Goal: Task Accomplishment & Management: Manage account settings

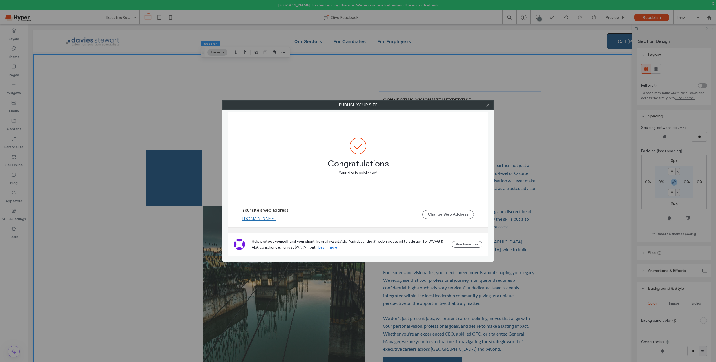
click at [486, 105] on icon at bounding box center [487, 105] width 4 height 4
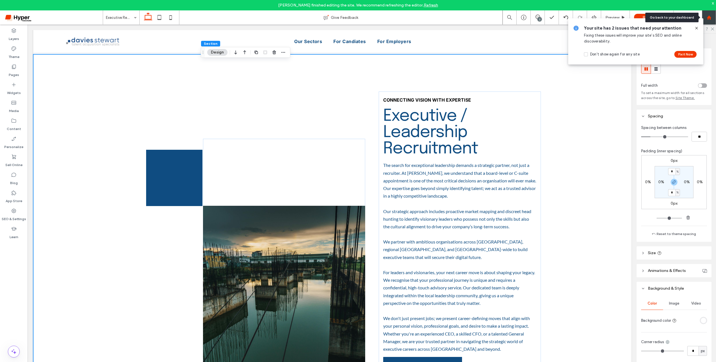
click at [707, 18] on use at bounding box center [708, 17] width 4 height 4
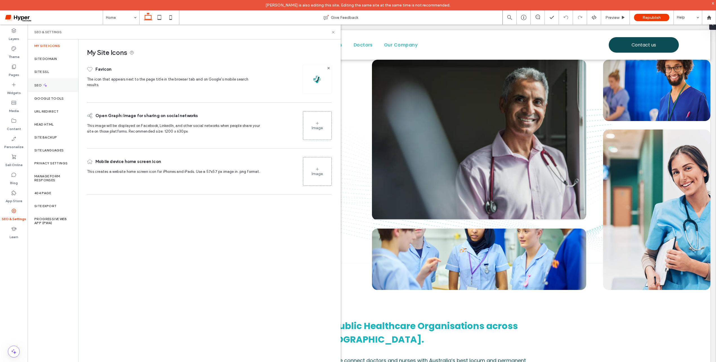
click at [59, 88] on div "SEO" at bounding box center [53, 85] width 51 height 14
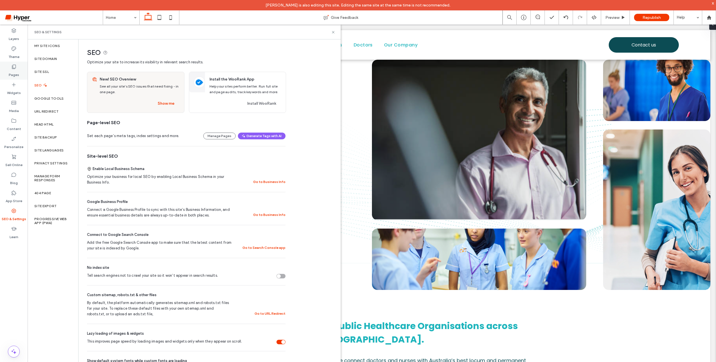
click at [17, 63] on div "Pages" at bounding box center [14, 71] width 28 height 18
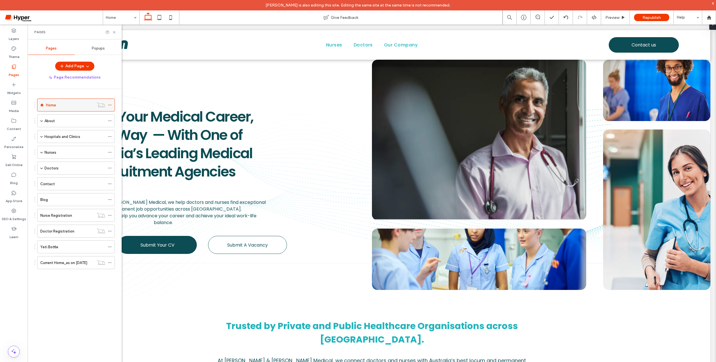
click at [109, 105] on use at bounding box center [109, 105] width 3 height 1
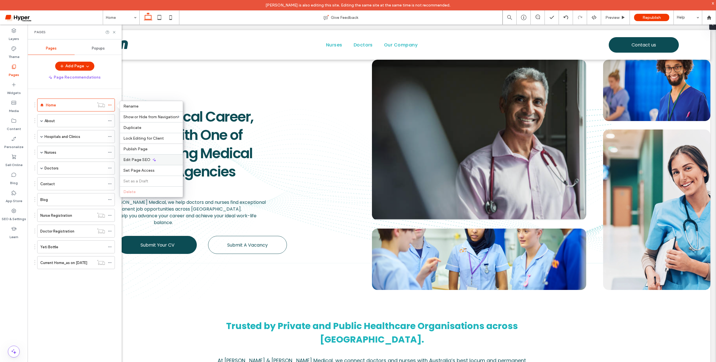
click at [153, 163] on div "Edit Page SEO" at bounding box center [151, 159] width 63 height 11
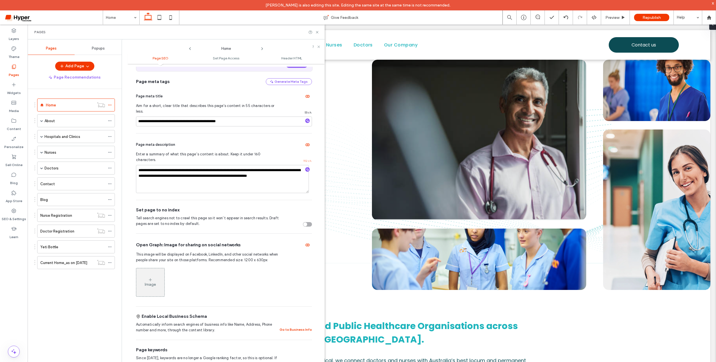
scroll to position [110, 0]
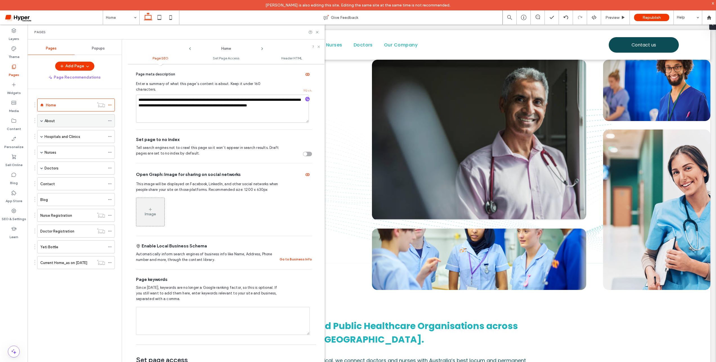
click at [109, 119] on icon at bounding box center [110, 121] width 4 height 4
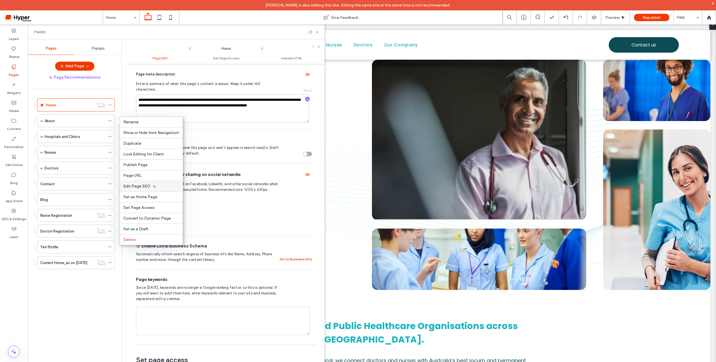
click at [160, 184] on div "Edit Page SEO" at bounding box center [151, 186] width 63 height 11
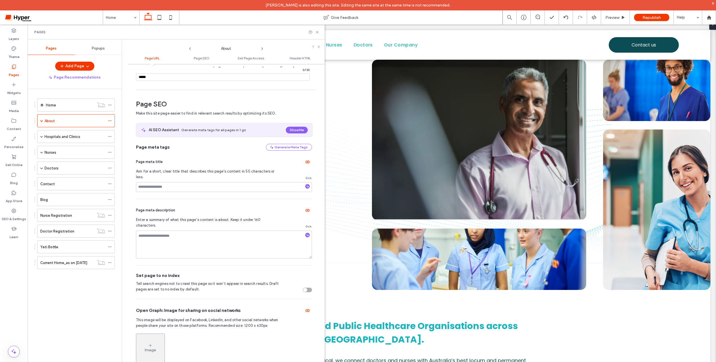
scroll to position [77, 0]
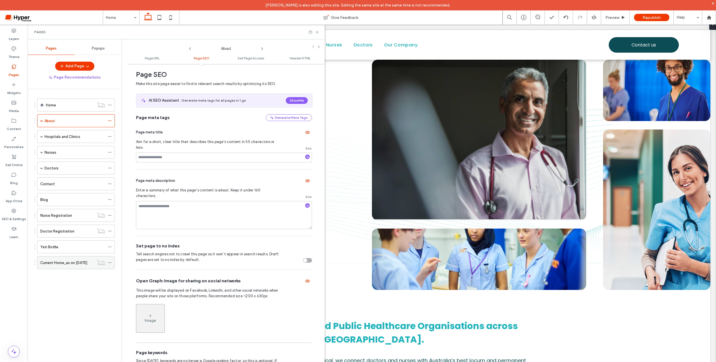
click at [67, 266] on div "Current Home_as on 8 Aug" at bounding box center [67, 262] width 54 height 12
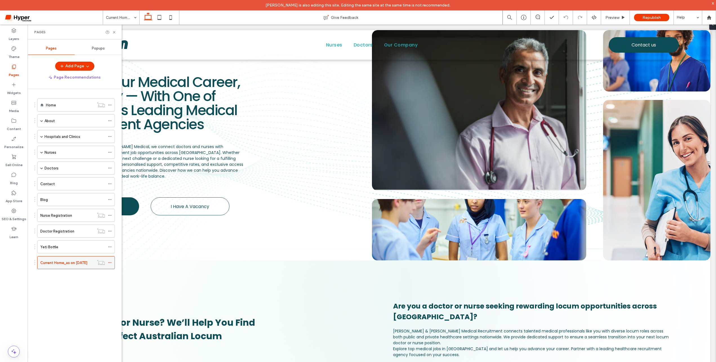
click at [111, 262] on use at bounding box center [109, 262] width 3 height 1
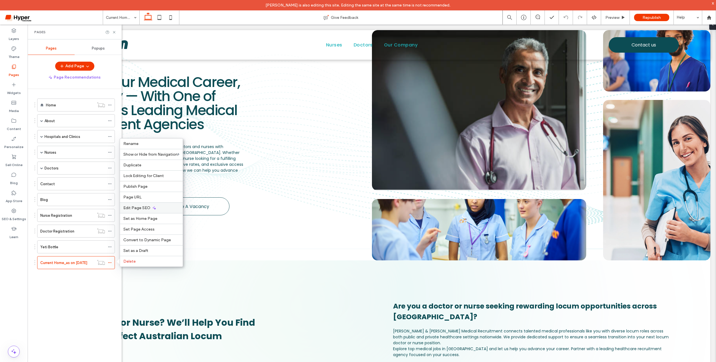
click at [158, 209] on div "Edit Page SEO" at bounding box center [151, 207] width 63 height 11
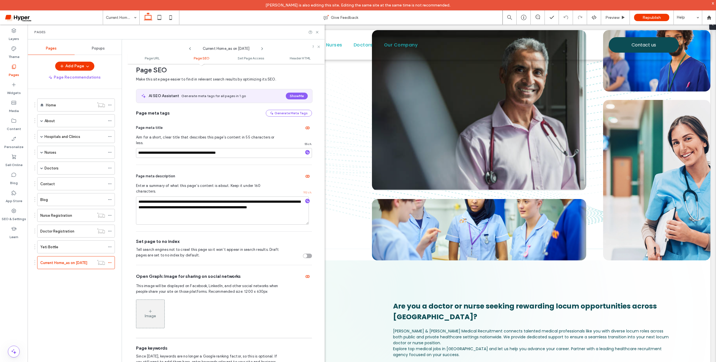
scroll to position [86, 0]
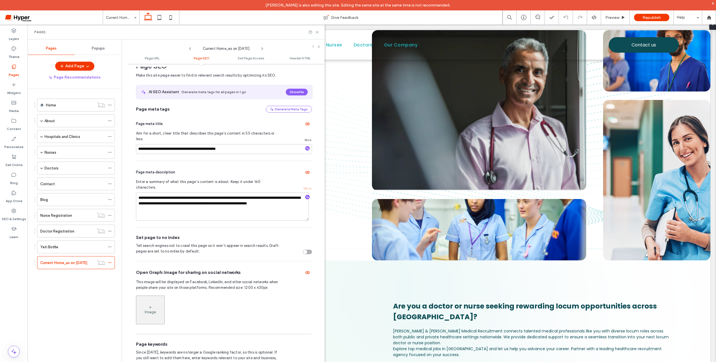
click at [304, 250] on div "toggle" at bounding box center [307, 252] width 9 height 5
click at [707, 17] on use at bounding box center [708, 17] width 4 height 4
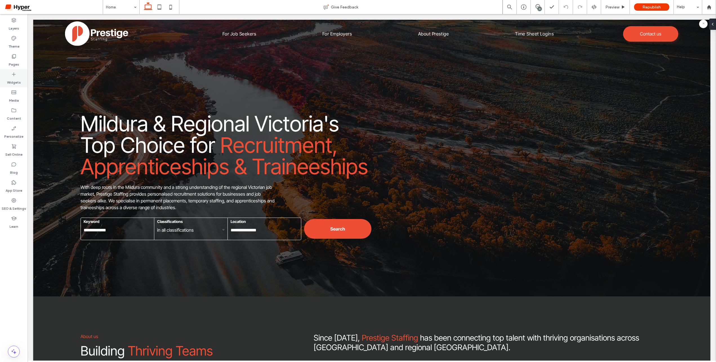
click at [16, 77] on label "Widgets" at bounding box center [14, 81] width 14 height 8
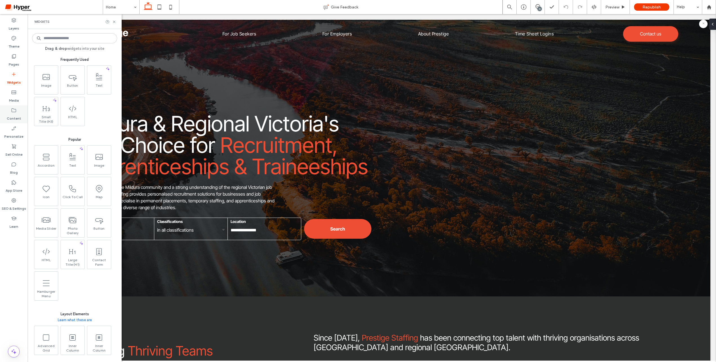
click at [21, 111] on div "Content" at bounding box center [14, 114] width 28 height 18
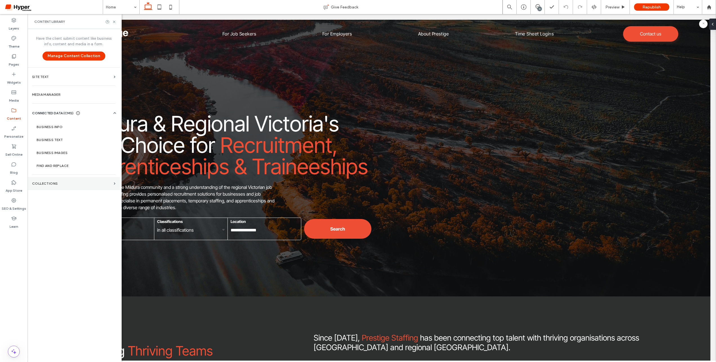
click at [66, 182] on label "Collections" at bounding box center [71, 184] width 79 height 4
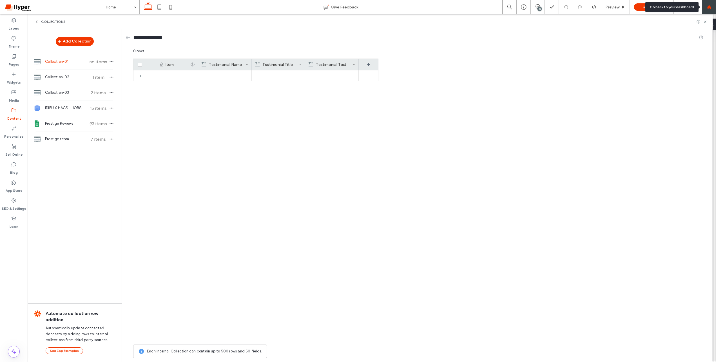
click at [711, 6] on icon at bounding box center [708, 7] width 5 height 5
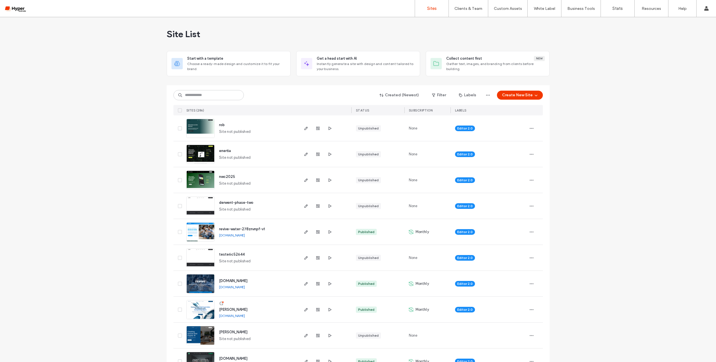
click at [207, 95] on input at bounding box center [208, 95] width 70 height 10
click at [208, 92] on input at bounding box center [208, 95] width 70 height 10
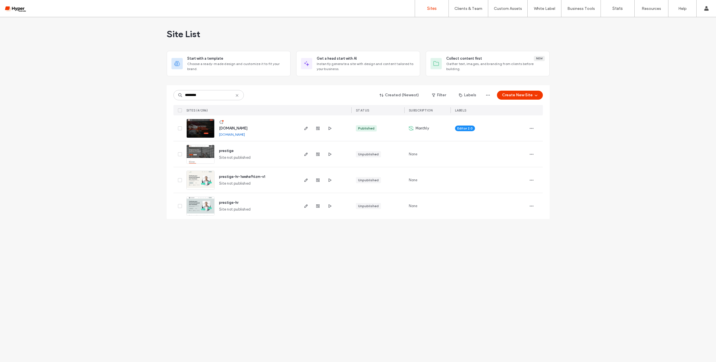
type input "********"
click at [234, 127] on span "www.prestigestaffing.com.au" at bounding box center [233, 128] width 28 height 4
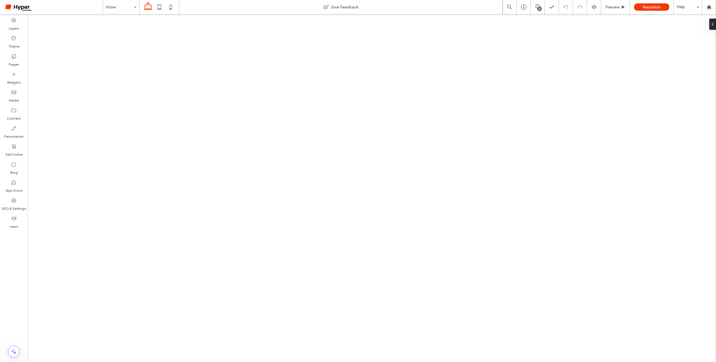
click at [17, 110] on div "Content" at bounding box center [14, 114] width 28 height 18
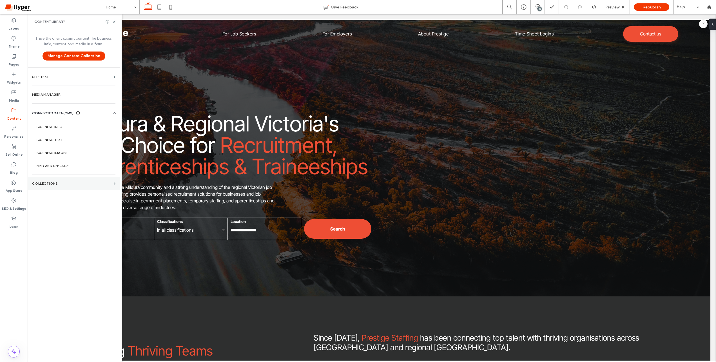
click at [62, 181] on section "Collections" at bounding box center [74, 183] width 92 height 13
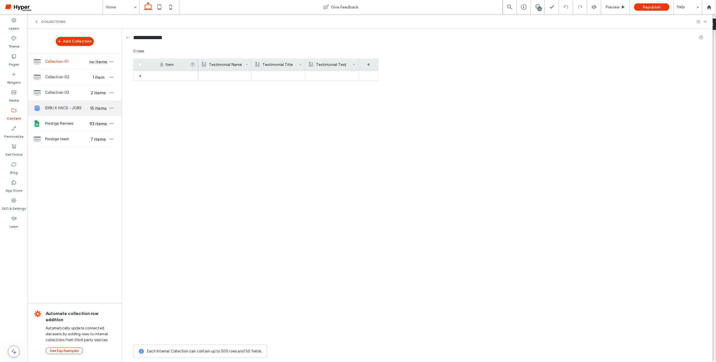
click at [74, 107] on span "IDIBU X HACS - JOBS" at bounding box center [66, 108] width 43 height 6
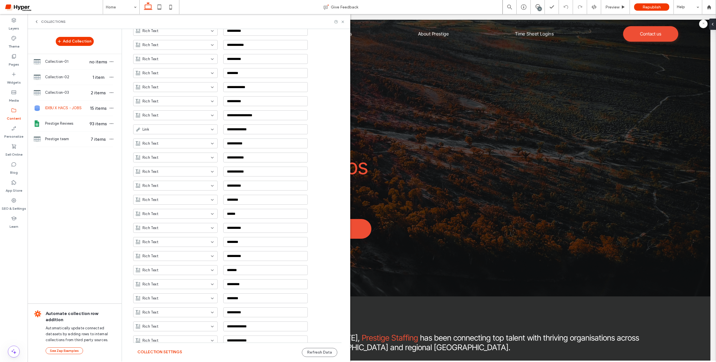
scroll to position [487, 0]
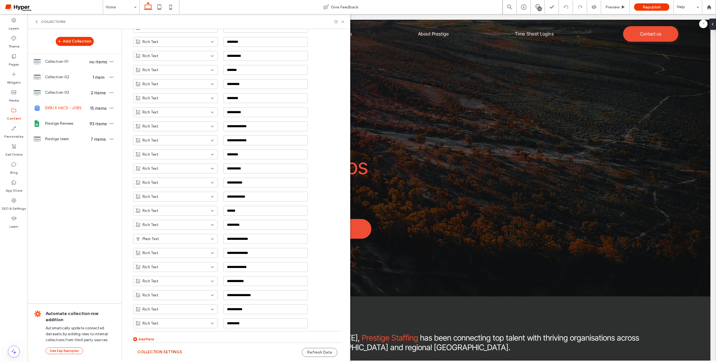
click at [150, 354] on button "Collection Settings" at bounding box center [159, 352] width 45 height 9
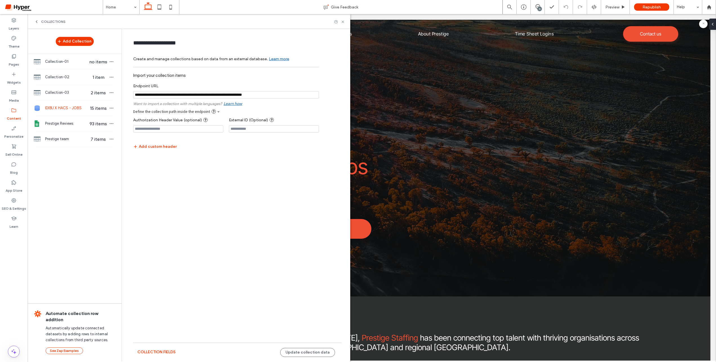
scroll to position [0, 0]
click at [162, 98] on input "notEmpty" at bounding box center [226, 94] width 186 height 7
click at [162, 97] on input "notEmpty" at bounding box center [226, 94] width 186 height 7
click at [162, 98] on input "notEmpty" at bounding box center [226, 94] width 186 height 7
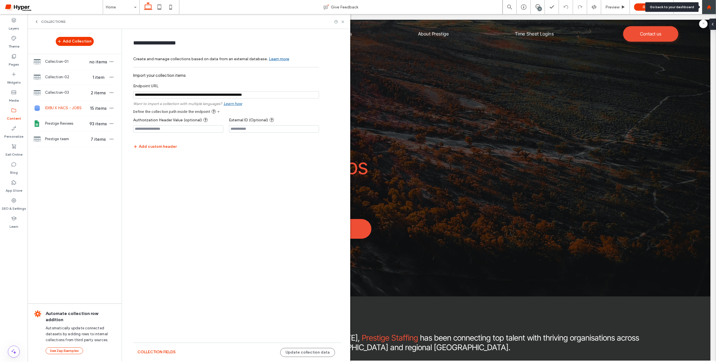
click at [709, 4] on div at bounding box center [709, 7] width 14 height 14
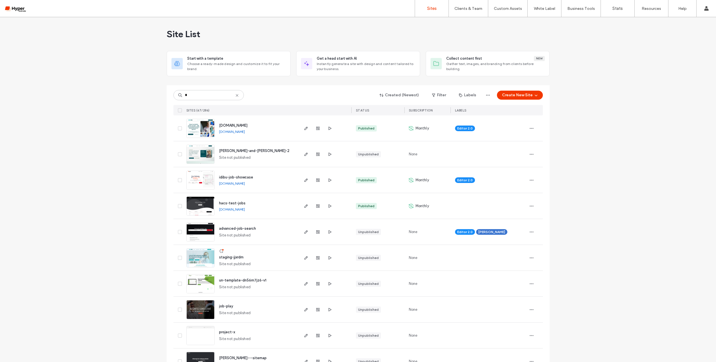
type input "*"
click at [228, 257] on span "staging-jjxrdm" at bounding box center [231, 257] width 24 height 4
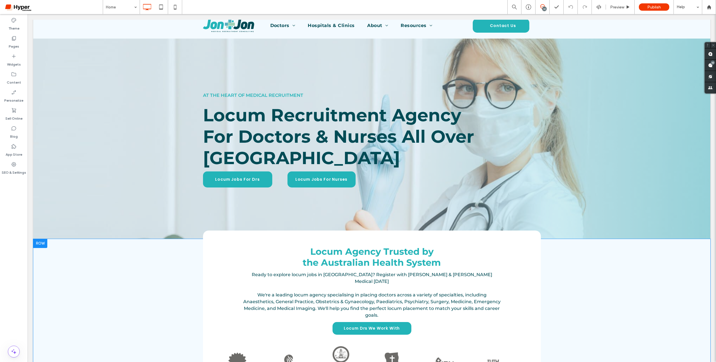
scroll to position [18, 0]
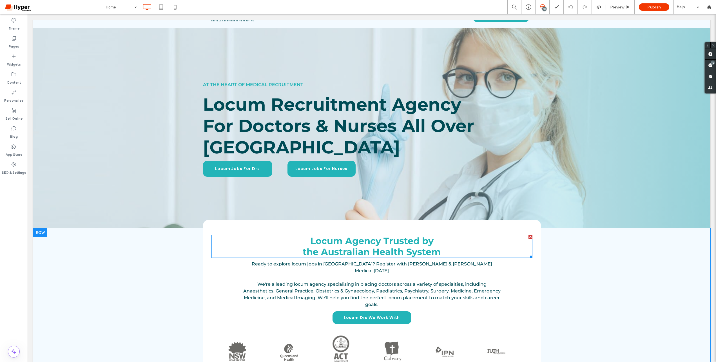
click at [426, 249] on span "the Australian Health System" at bounding box center [372, 251] width 138 height 11
type input "**********"
type input "**"
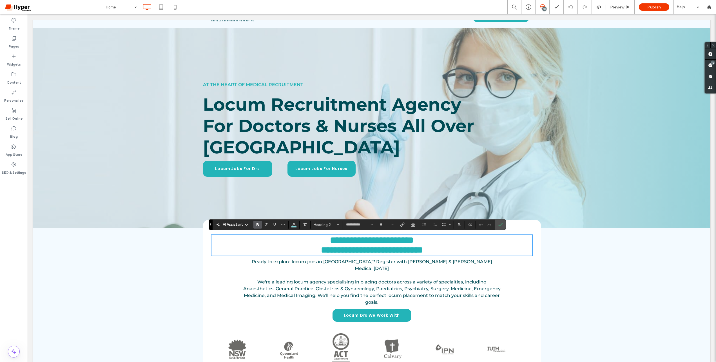
click at [423, 250] on span "**********" at bounding box center [372, 249] width 102 height 9
drag, startPoint x: 442, startPoint y: 252, endPoint x: 313, endPoint y: 243, distance: 129.1
click at [313, 243] on div "**********" at bounding box center [371, 245] width 321 height 20
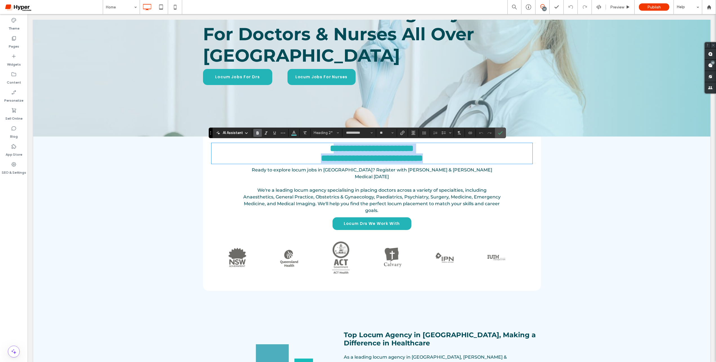
scroll to position [113, 0]
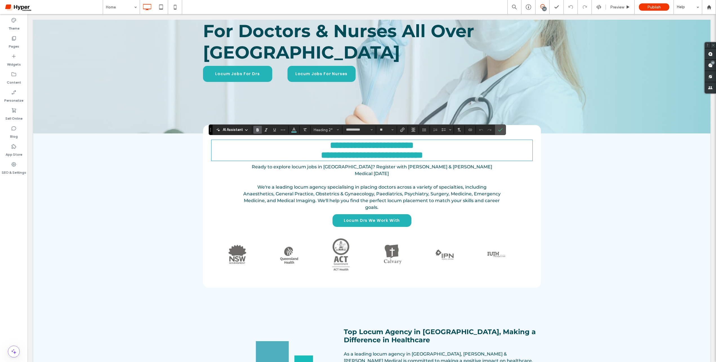
click at [190, 194] on div "**********" at bounding box center [371, 224] width 677 height 182
click at [15, 44] on label "Pages" at bounding box center [14, 45] width 10 height 8
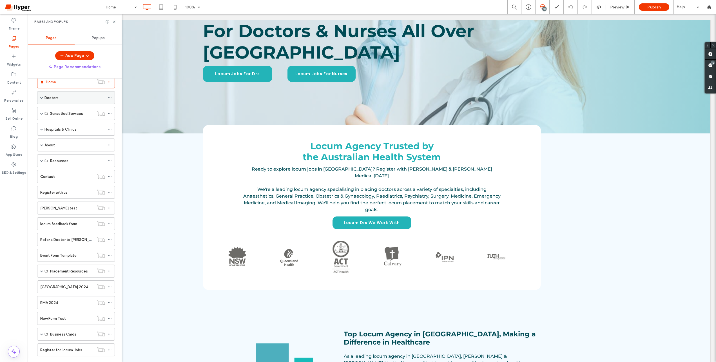
scroll to position [0, 0]
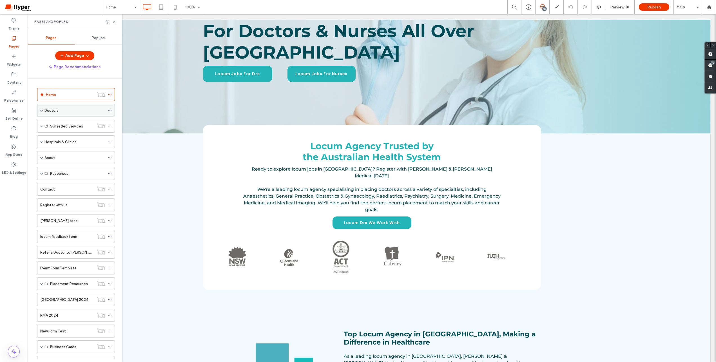
click at [41, 110] on span at bounding box center [41, 110] width 3 height 3
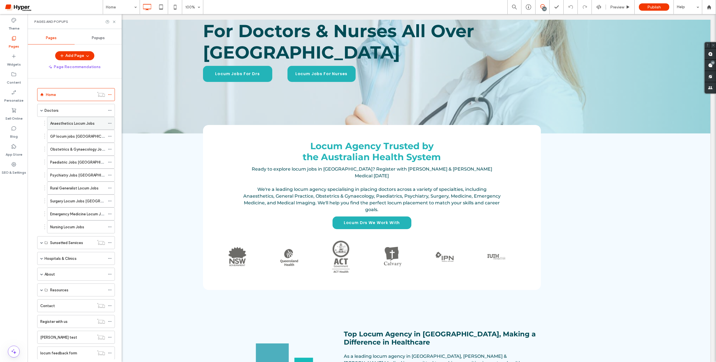
click at [68, 123] on label "Anaesthetics Locum Jobs" at bounding box center [72, 123] width 44 height 10
click at [113, 21] on icon at bounding box center [114, 22] width 4 height 4
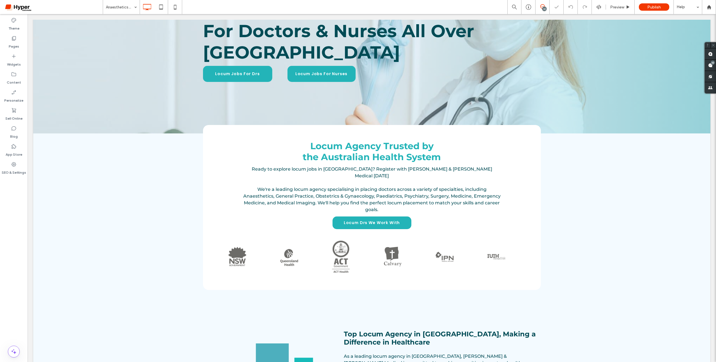
type input "**********"
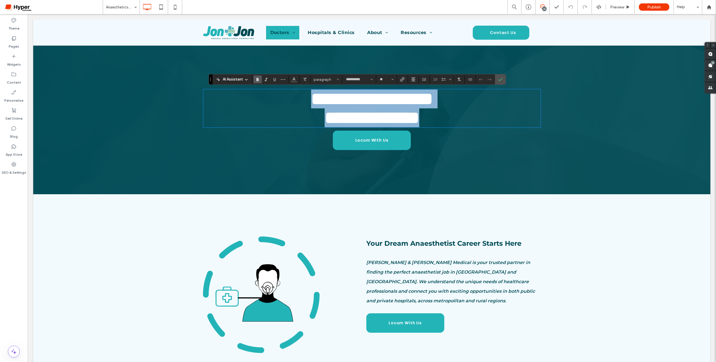
copy div "**********"
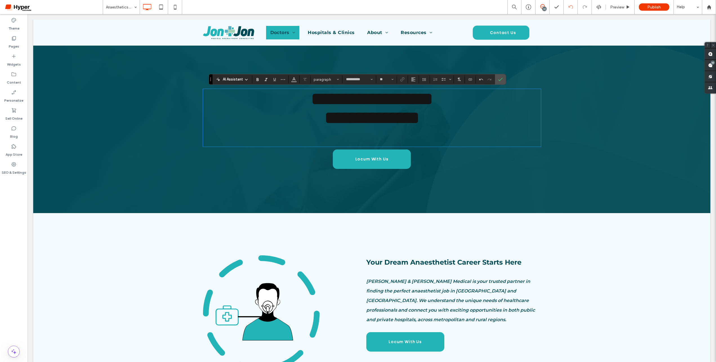
type input "**"
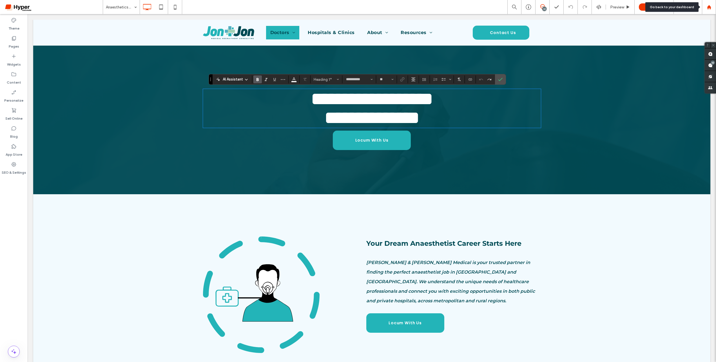
click at [710, 8] on icon at bounding box center [708, 7] width 5 height 5
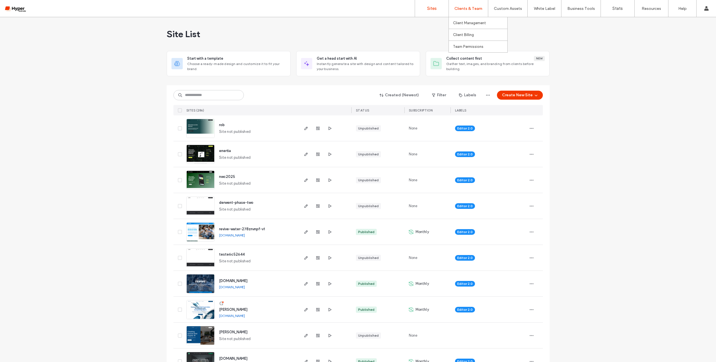
click at [473, 8] on label "Clients & Team" at bounding box center [468, 8] width 28 height 5
click at [466, 24] on label "Client Management" at bounding box center [469, 23] width 33 height 4
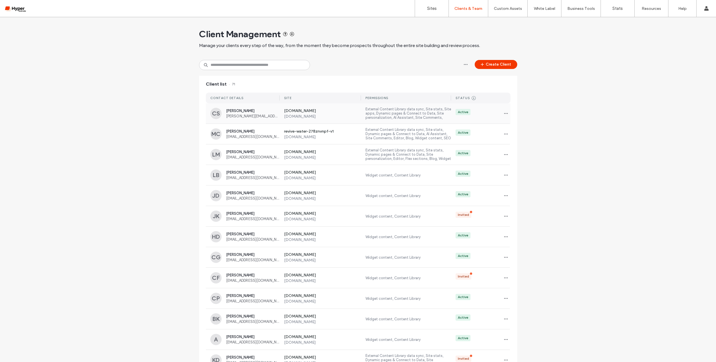
click at [243, 112] on span "Caroline Sequeira" at bounding box center [252, 111] width 53 height 4
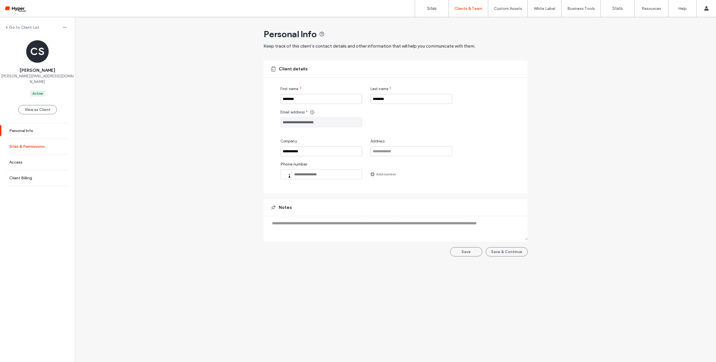
click at [40, 144] on label "Sites & Permissions" at bounding box center [26, 146] width 35 height 5
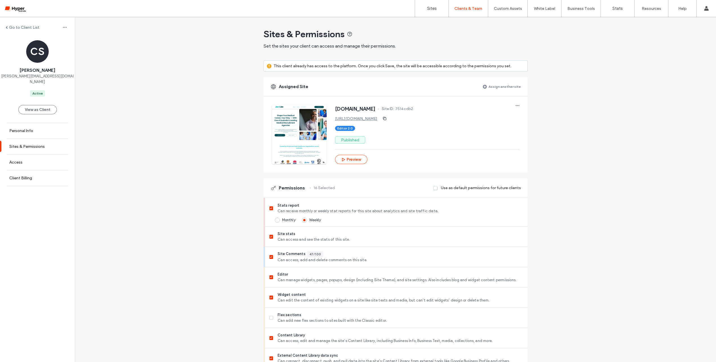
click at [489, 84] on label "Assign another site" at bounding box center [504, 87] width 32 height 10
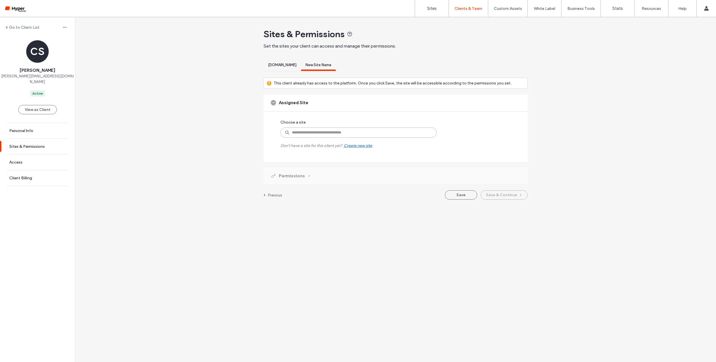
click at [306, 133] on input at bounding box center [358, 132] width 156 height 10
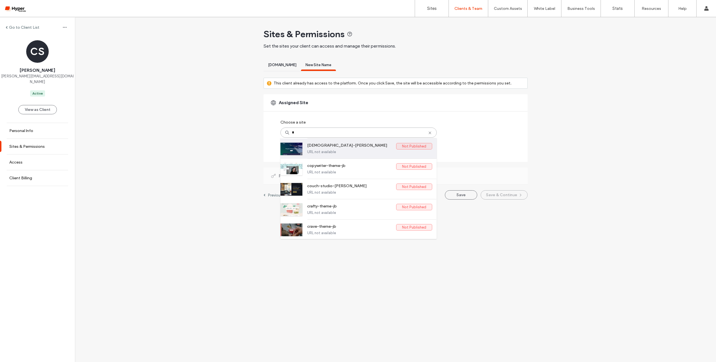
scroll to position [121, 0]
click at [315, 129] on input "*" at bounding box center [358, 132] width 156 height 10
type input "*"
click at [442, 11] on link "Sites" at bounding box center [431, 8] width 33 height 17
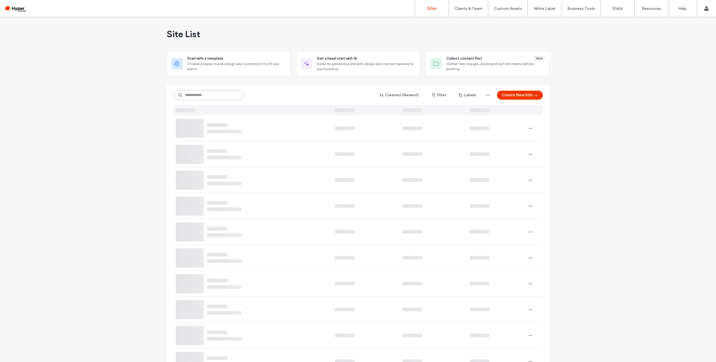
click at [210, 94] on input at bounding box center [208, 95] width 70 height 10
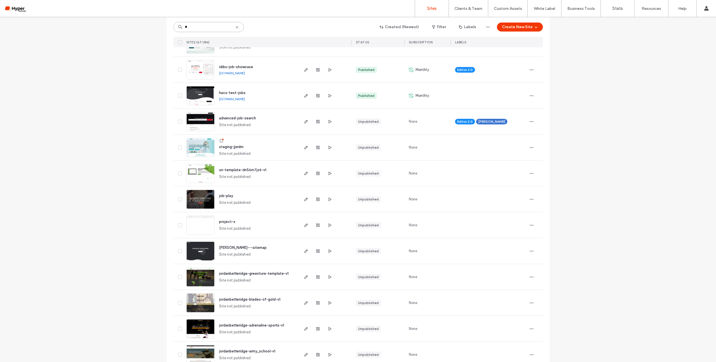
scroll to position [119, 0]
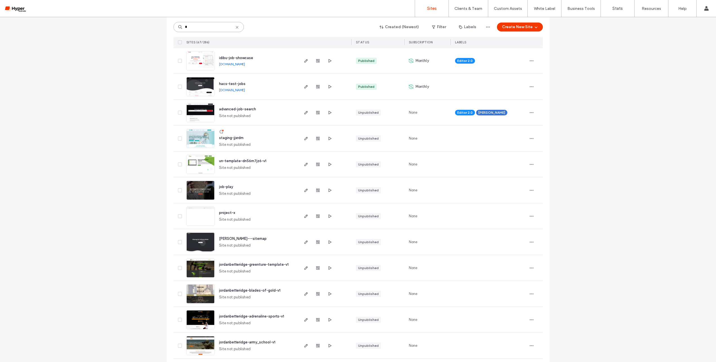
type input "*"
drag, startPoint x: 247, startPoint y: 138, endPoint x: 212, endPoint y: 136, distance: 34.7
click at [214, 136] on div "staging-jjxrdm Site not published" at bounding box center [256, 139] width 84 height 26
copy span "staging-jjxrdm"
click at [474, 16] on div "Clients & Team" at bounding box center [468, 8] width 39 height 17
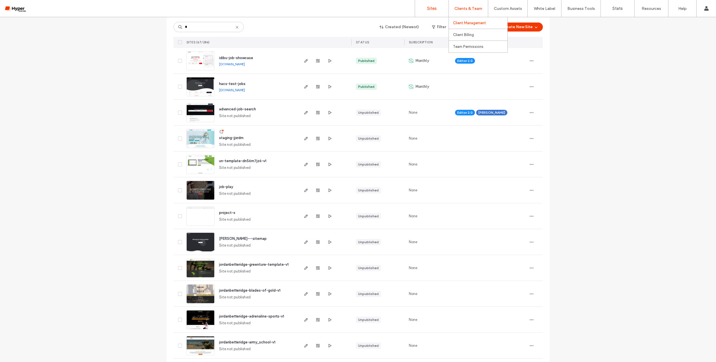
click at [480, 22] on label "Client Management" at bounding box center [469, 23] width 33 height 4
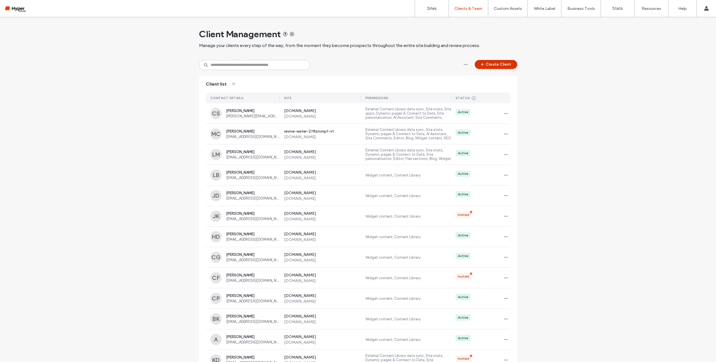
click at [507, 64] on button "Create Client" at bounding box center [495, 64] width 42 height 9
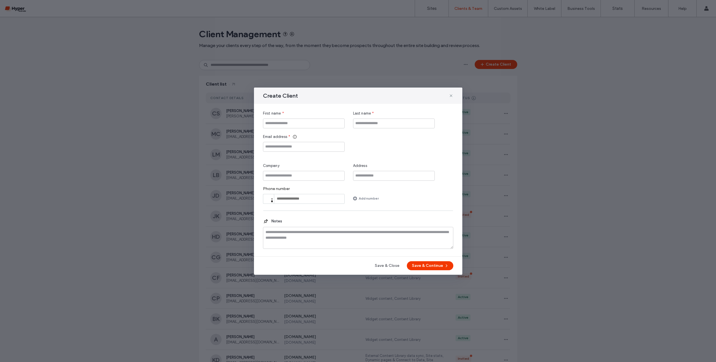
drag, startPoint x: 392, startPoint y: 269, endPoint x: 356, endPoint y: 227, distance: 55.3
click at [392, 268] on button "Save & Close" at bounding box center [386, 265] width 35 height 9
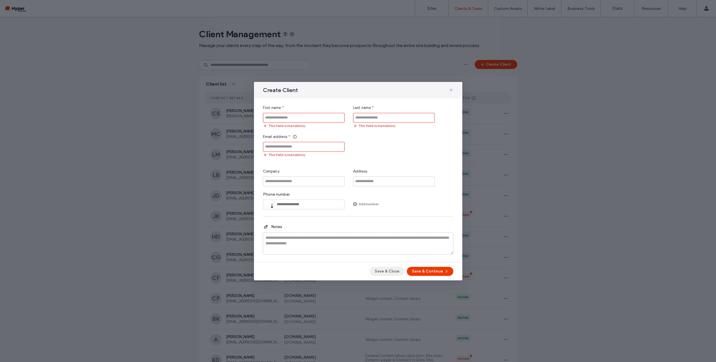
drag, startPoint x: 385, startPoint y: 268, endPoint x: 400, endPoint y: 269, distance: 15.0
click at [385, 268] on button "Save & Close" at bounding box center [386, 271] width 35 height 9
drag, startPoint x: 567, startPoint y: 245, endPoint x: 433, endPoint y: 111, distance: 189.6
click at [555, 242] on div "Create Client First name * This field is mandatory Last name * This field is ma…" at bounding box center [358, 181] width 716 height 362
drag, startPoint x: 453, startPoint y: 89, endPoint x: 451, endPoint y: 92, distance: 3.2
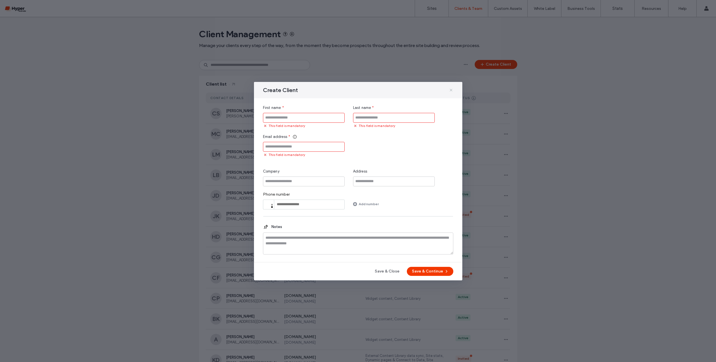
click at [451, 92] on div "Create Client" at bounding box center [358, 90] width 208 height 16
click at [451, 92] on icon at bounding box center [451, 90] width 5 height 5
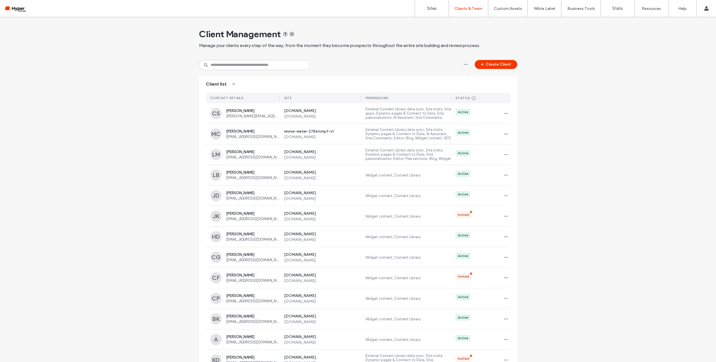
click at [392, 69] on div "Create Client" at bounding box center [358, 65] width 318 height 10
click at [258, 109] on span "[PERSON_NAME]" at bounding box center [252, 111] width 53 height 4
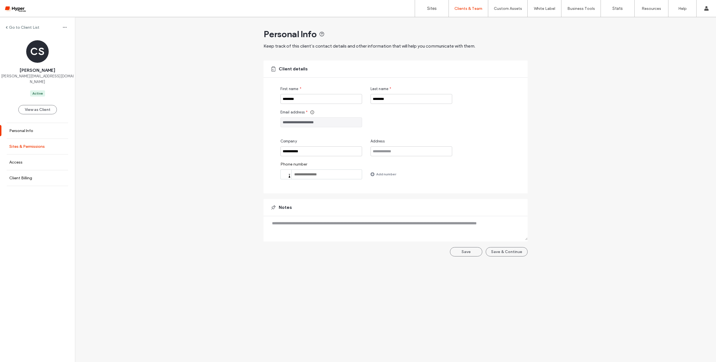
click at [25, 144] on label "Sites & Permissions" at bounding box center [26, 146] width 35 height 5
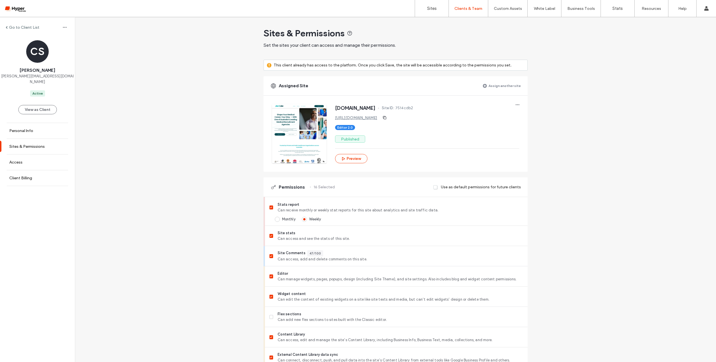
scroll to position [1, 0]
click at [493, 85] on label "Assign another site" at bounding box center [504, 85] width 32 height 10
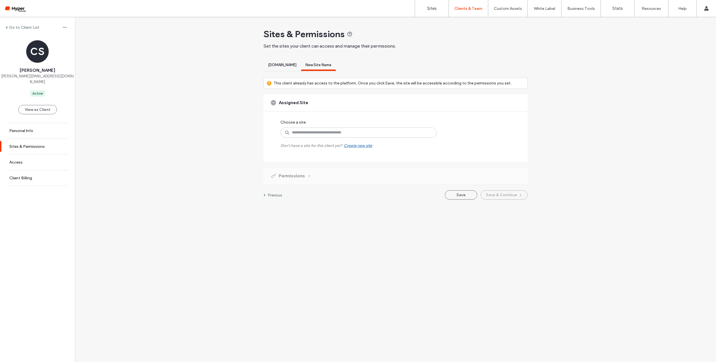
scroll to position [0, 0]
click at [338, 130] on input at bounding box center [358, 132] width 156 height 10
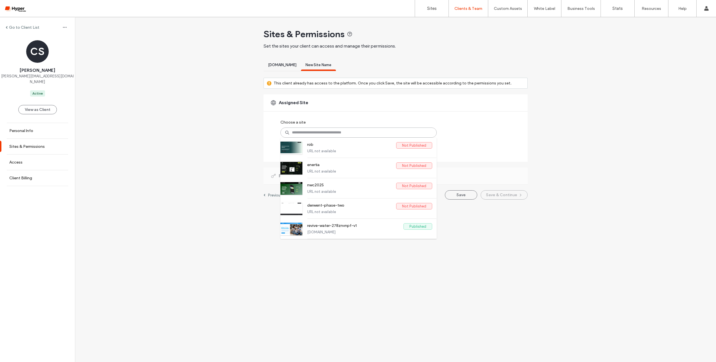
paste input "**********"
type input "**********"
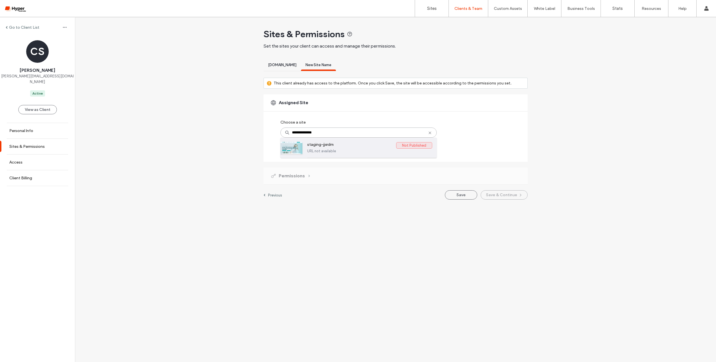
drag, startPoint x: 342, startPoint y: 152, endPoint x: 348, endPoint y: 154, distance: 6.1
click at [342, 152] on label "URL not available" at bounding box center [369, 151] width 125 height 4
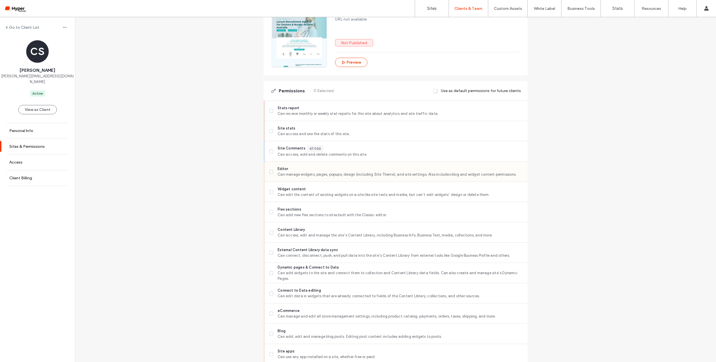
click at [270, 173] on span at bounding box center [271, 172] width 4 height 4
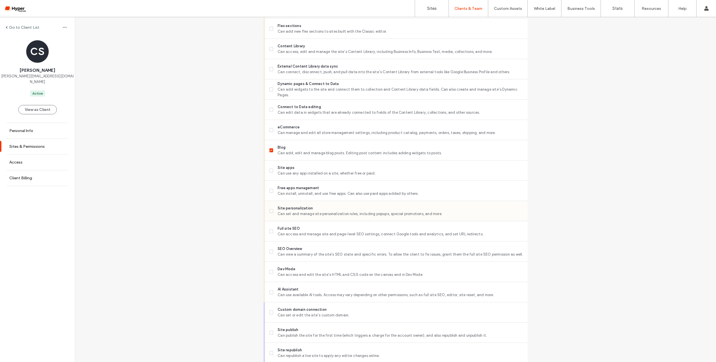
scroll to position [298, 0]
drag, startPoint x: 270, startPoint y: 249, endPoint x: 269, endPoint y: 245, distance: 4.0
click at [270, 249] on span at bounding box center [271, 251] width 4 height 4
click at [269, 229] on span at bounding box center [271, 231] width 4 height 4
click at [271, 258] on div "SEO Overview Can view a summary of the site's SEO state and specific errors. To…" at bounding box center [398, 251] width 258 height 20
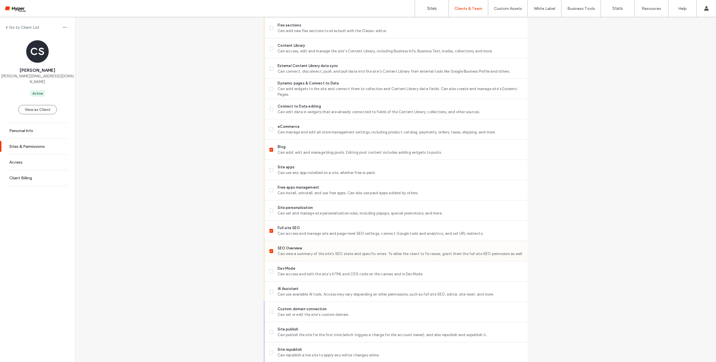
click at [271, 251] on span at bounding box center [271, 251] width 4 height 4
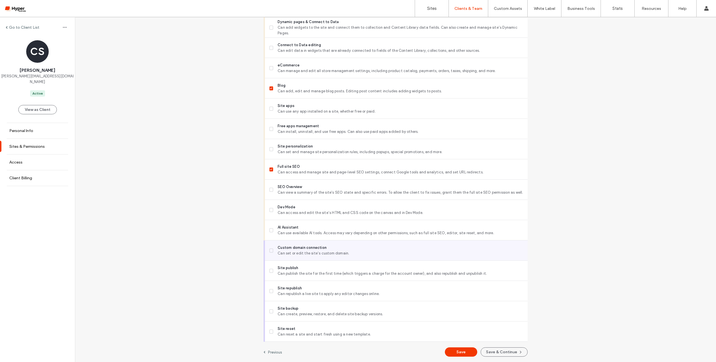
scroll to position [360, 0]
click at [504, 355] on button "Save & Continue" at bounding box center [503, 351] width 47 height 9
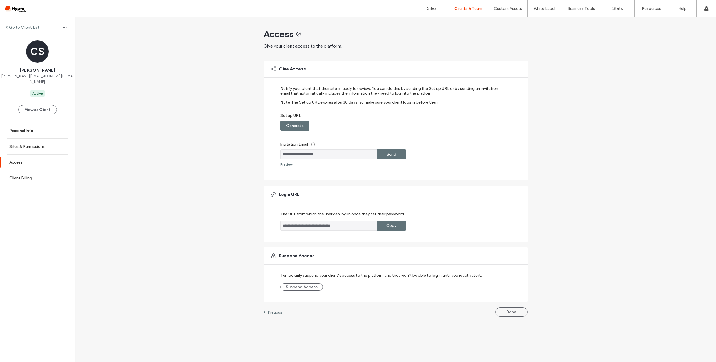
drag, startPoint x: 302, startPoint y: 126, endPoint x: 382, endPoint y: 143, distance: 81.9
click at [303, 127] on label "Generate" at bounding box center [294, 125] width 17 height 10
click at [394, 155] on label "Send" at bounding box center [391, 154] width 10 height 10
click at [436, 9] on label "Sites" at bounding box center [432, 8] width 10 height 5
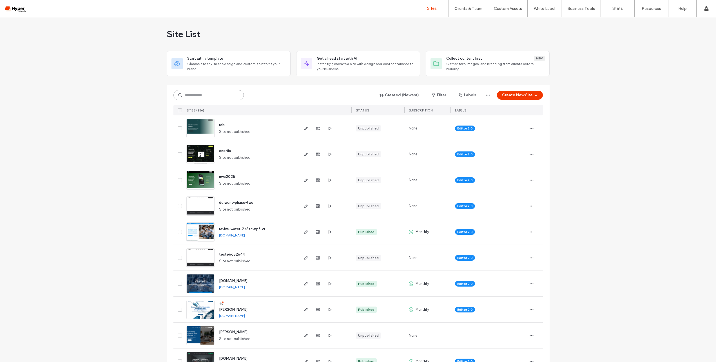
click at [222, 94] on input at bounding box center [208, 95] width 70 height 10
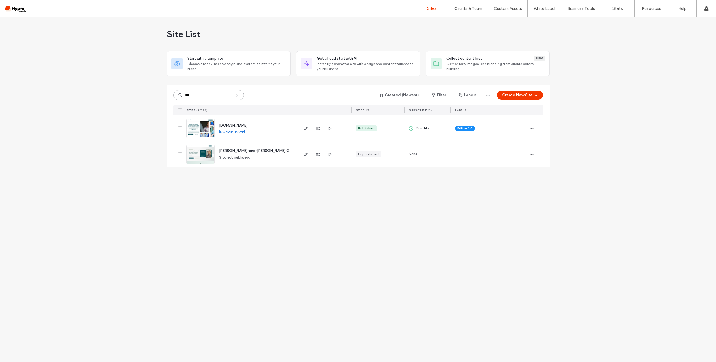
type input "***"
click at [242, 127] on span "[DOMAIN_NAME]" at bounding box center [233, 125] width 28 height 4
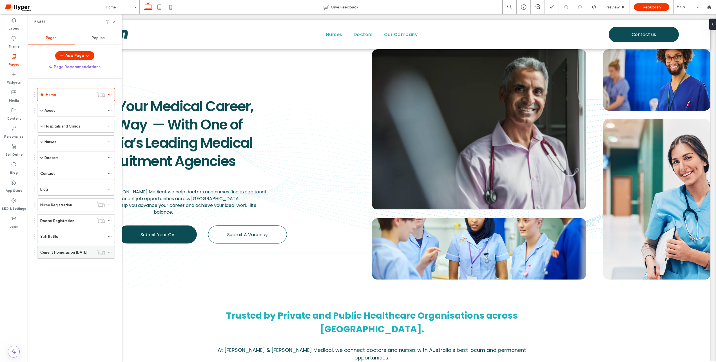
click at [57, 254] on label "Current Home_as on 8 Aug" at bounding box center [63, 252] width 47 height 10
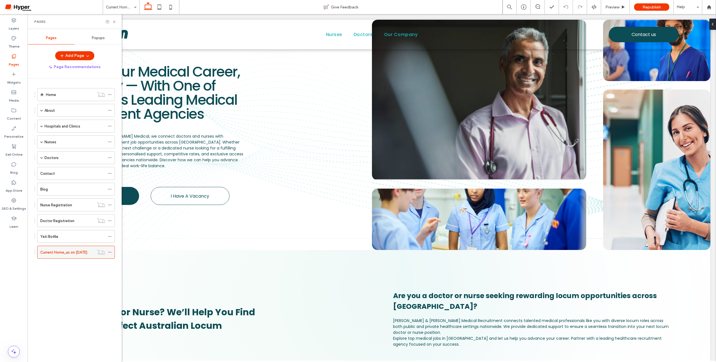
click at [110, 252] on icon at bounding box center [110, 252] width 4 height 4
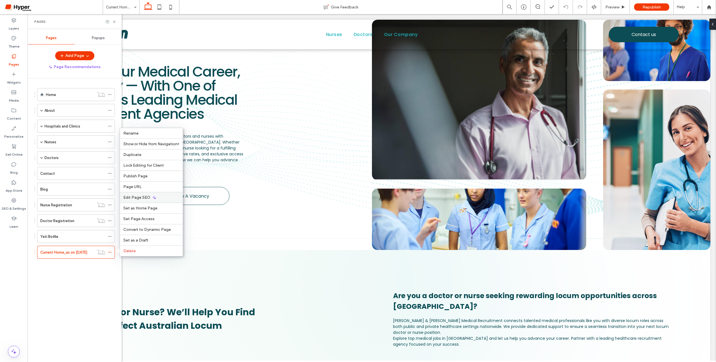
click at [143, 198] on span "Edit Page SEO" at bounding box center [136, 197] width 27 height 5
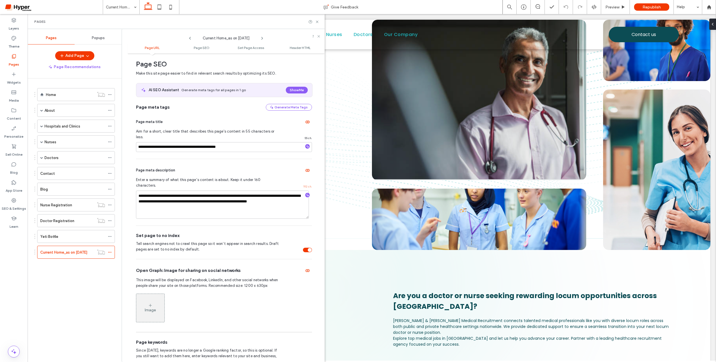
scroll to position [77, 0]
click at [110, 95] on icon at bounding box center [110, 95] width 4 height 4
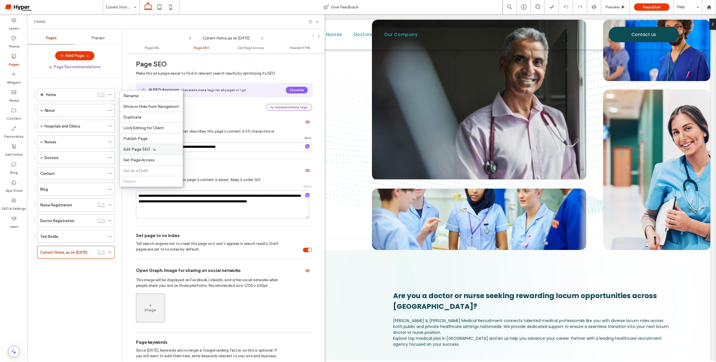
click at [140, 146] on div "Edit Page SEO" at bounding box center [151, 149] width 63 height 11
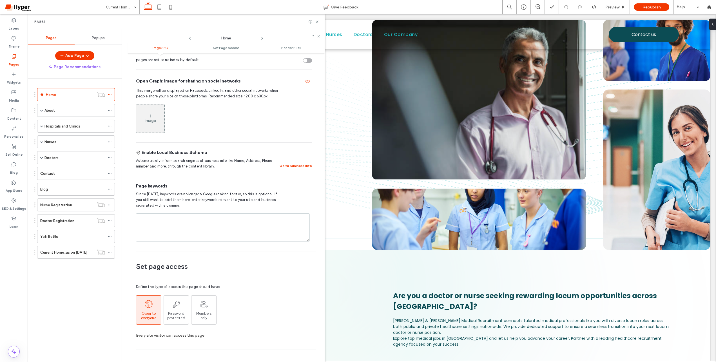
scroll to position [220, 0]
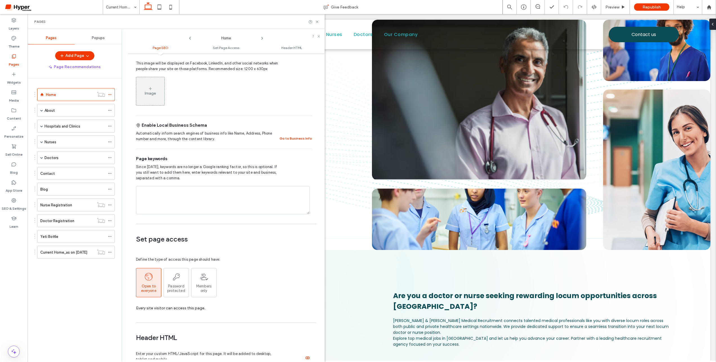
click at [152, 172] on div "Page keywords Since 2009, keywords are no longer a Google ranking factor, so th…" at bounding box center [224, 185] width 176 height 72
click at [155, 186] on textarea at bounding box center [223, 200] width 174 height 28
drag, startPoint x: 136, startPoint y: 156, endPoint x: 191, endPoint y: 168, distance: 55.3
click at [191, 168] on span "Since 2009, keywords are no longer a Google ranking factor, so this is optional…" at bounding box center [208, 172] width 145 height 17
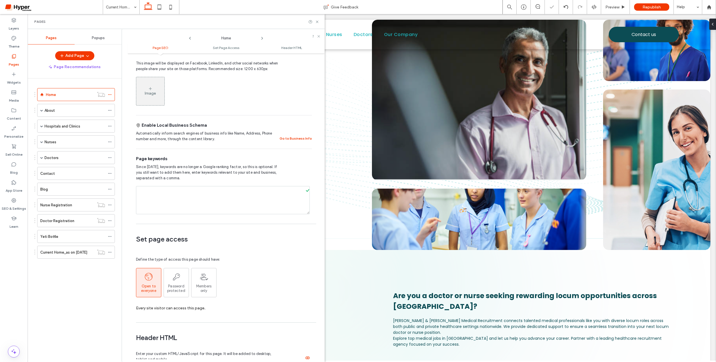
click at [194, 188] on textarea at bounding box center [223, 200] width 174 height 28
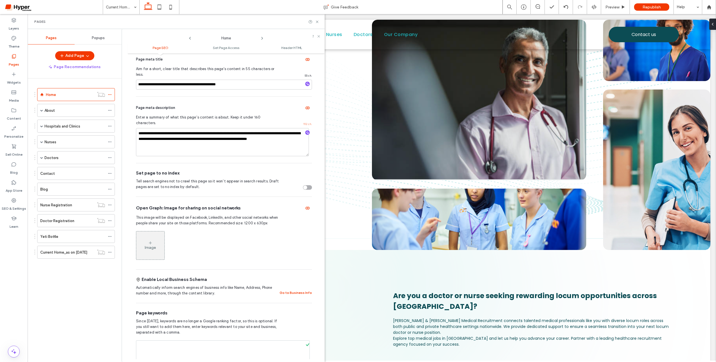
scroll to position [62, 0]
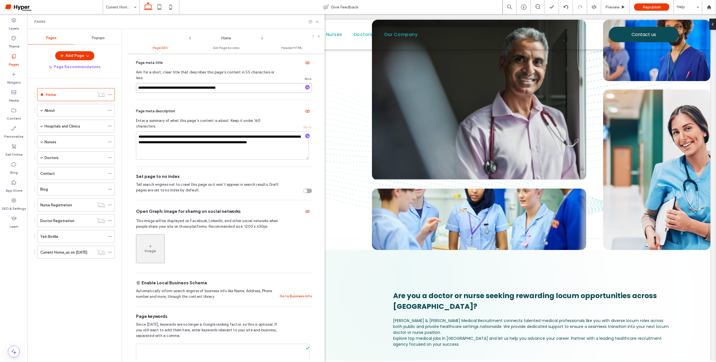
click at [152, 83] on input "**********" at bounding box center [224, 88] width 176 height 10
click at [171, 83] on input "**********" at bounding box center [224, 88] width 176 height 10
click at [176, 83] on input "**********" at bounding box center [224, 88] width 176 height 10
click at [163, 83] on input "**********" at bounding box center [224, 88] width 176 height 10
click at [168, 85] on input "**********" at bounding box center [224, 88] width 176 height 10
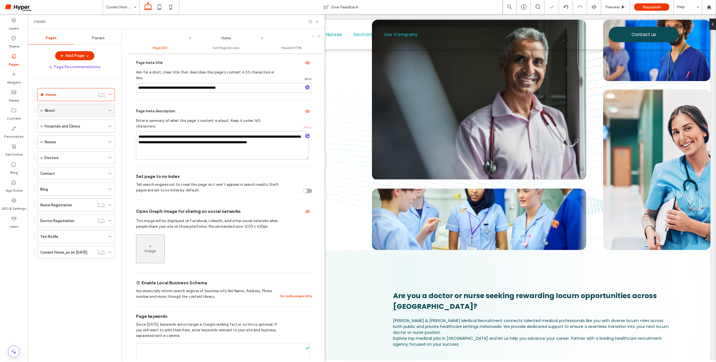
click at [111, 110] on use at bounding box center [109, 110] width 3 height 1
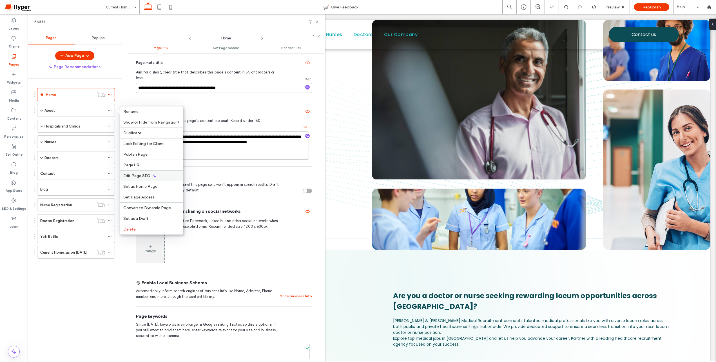
click at [144, 178] on span "Edit Page SEO" at bounding box center [136, 175] width 27 height 5
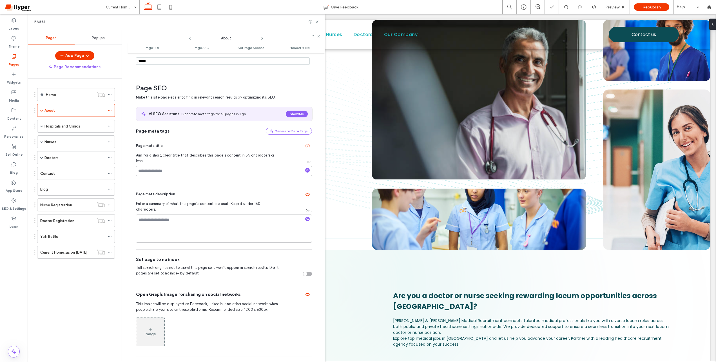
scroll to position [77, 0]
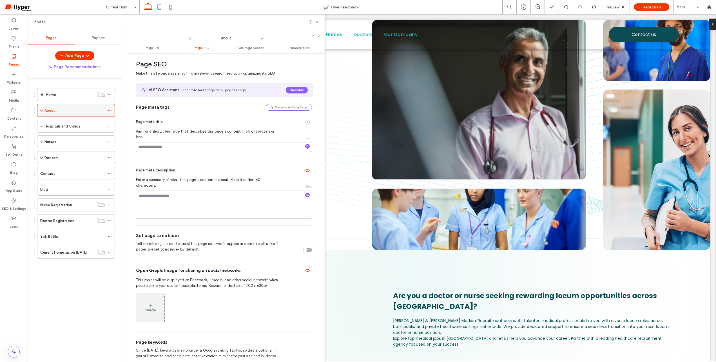
click at [41, 110] on span at bounding box center [41, 110] width 3 height 3
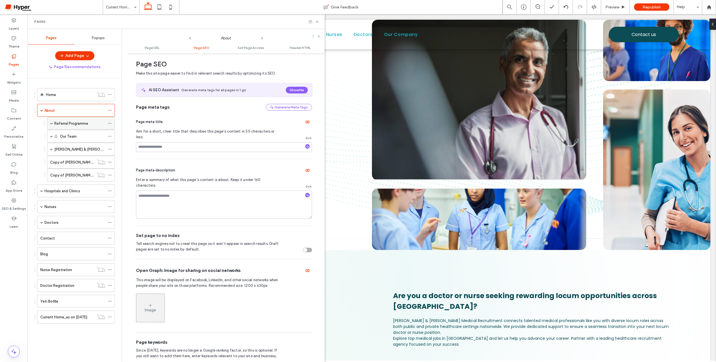
click at [79, 124] on label "Referral Programme" at bounding box center [71, 123] width 34 height 10
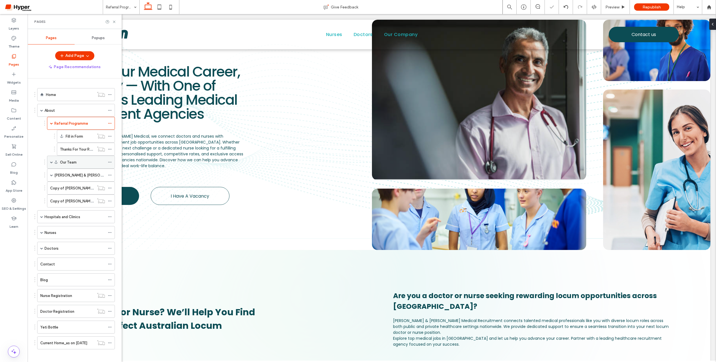
click at [80, 163] on div "Our Team" at bounding box center [82, 162] width 45 height 6
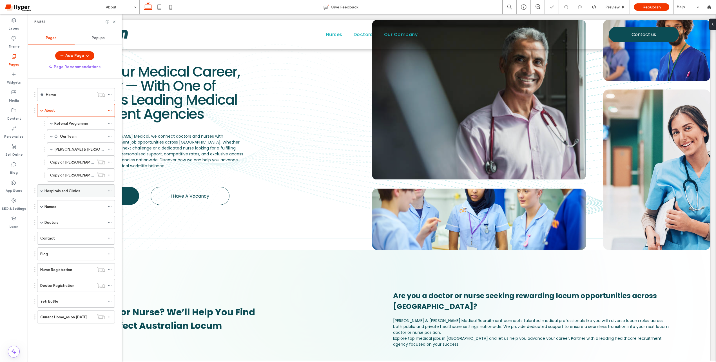
click at [79, 190] on label "Hospitals and Clinics" at bounding box center [62, 191] width 36 height 10
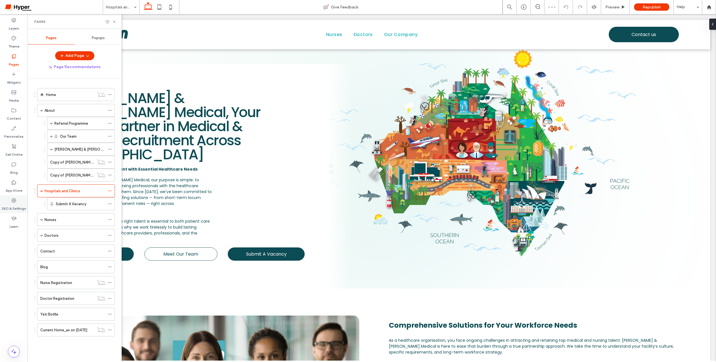
click at [16, 198] on icon at bounding box center [14, 201] width 6 height 6
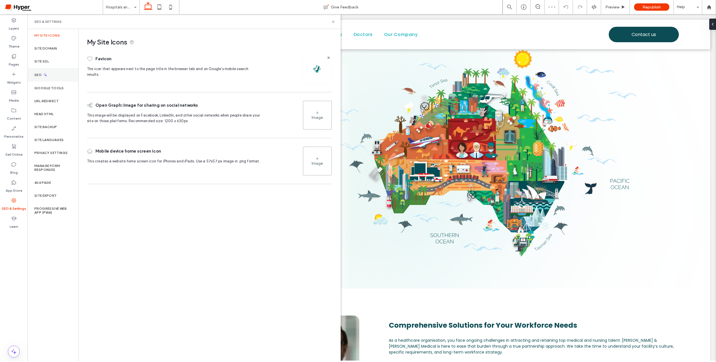
click at [46, 75] on icon at bounding box center [45, 74] width 5 height 5
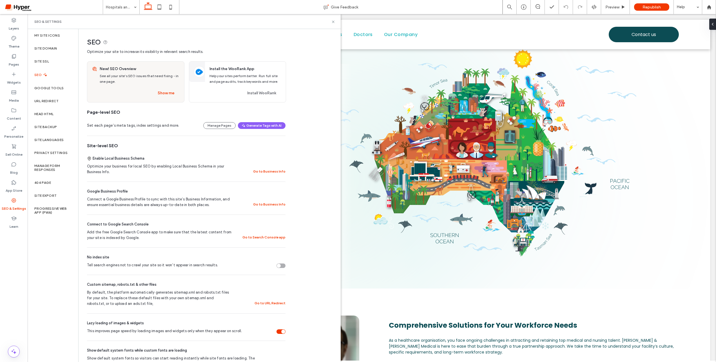
click at [204, 127] on div "Set each page’s meta tags, index settings and more. Manage Pages Generate Tags …" at bounding box center [186, 125] width 198 height 7
click at [213, 126] on button "Manage Pages" at bounding box center [219, 125] width 32 height 7
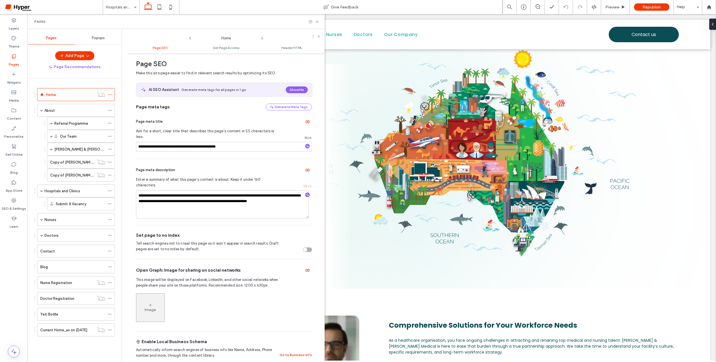
scroll to position [4, 0]
click at [11, 200] on div "SEO & Settings" at bounding box center [14, 204] width 28 height 18
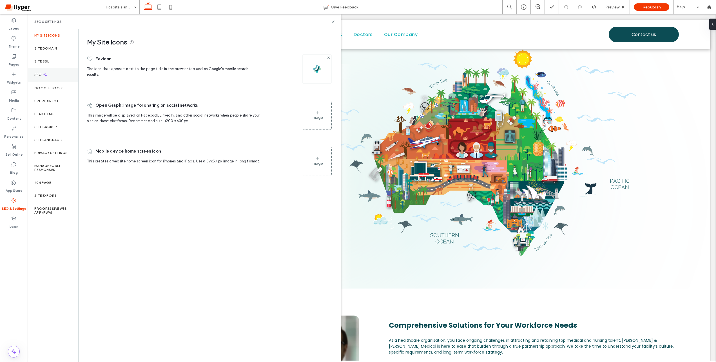
click at [42, 71] on div "SEO" at bounding box center [53, 75] width 51 height 14
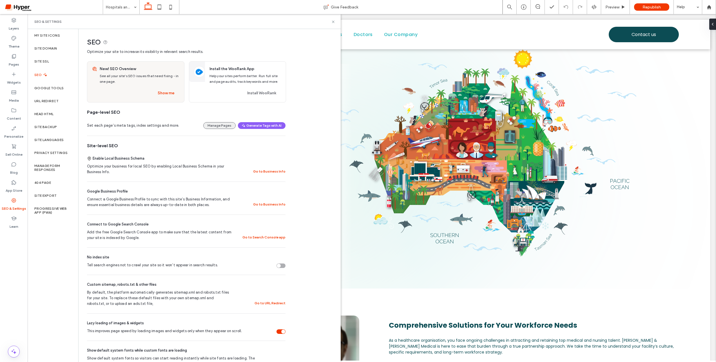
click at [223, 126] on button "Manage Pages" at bounding box center [219, 125] width 32 height 7
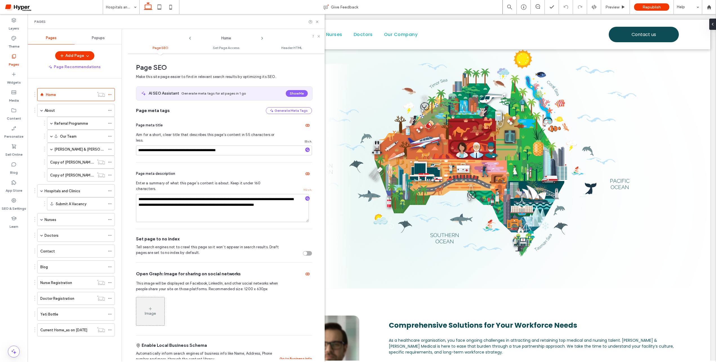
scroll to position [3, 0]
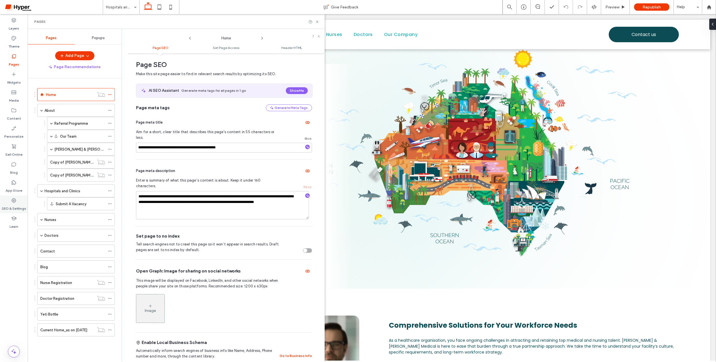
click at [14, 205] on label "SEO & Settings" at bounding box center [14, 207] width 24 height 8
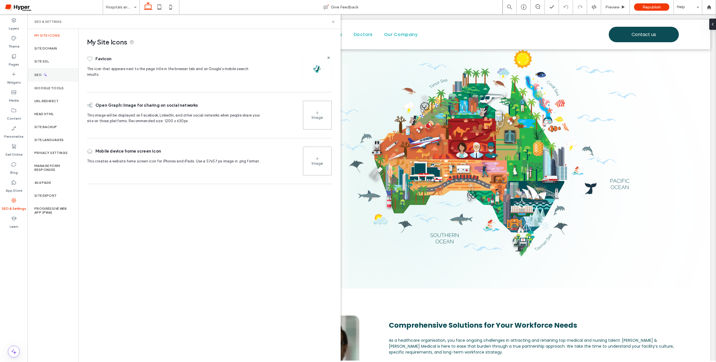
drag, startPoint x: 41, startPoint y: 76, endPoint x: 61, endPoint y: 81, distance: 20.2
click at [41, 76] on label "SEO" at bounding box center [38, 75] width 8 height 4
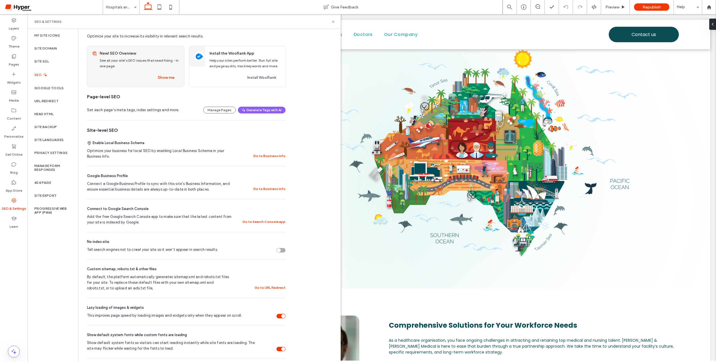
scroll to position [0, 0]
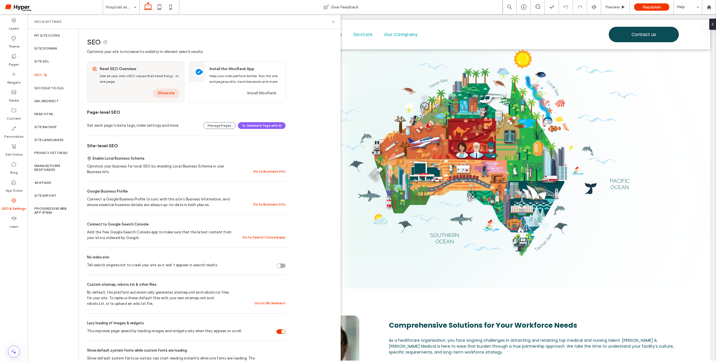
click at [167, 95] on button "Show me" at bounding box center [166, 93] width 27 height 9
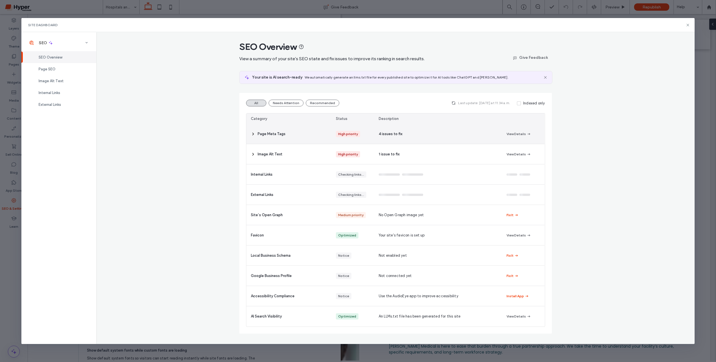
click at [255, 136] on div "Page Meta Tags" at bounding box center [288, 134] width 85 height 20
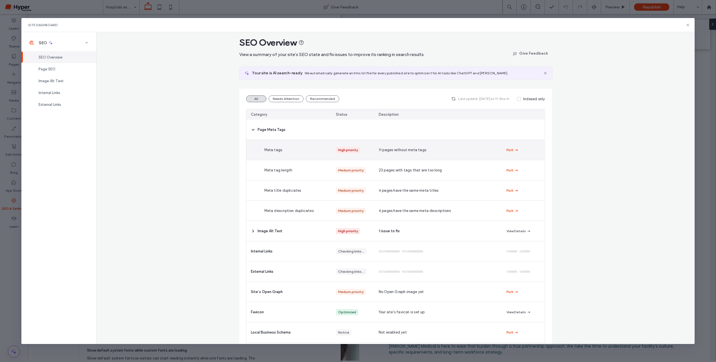
scroll to position [8, 0]
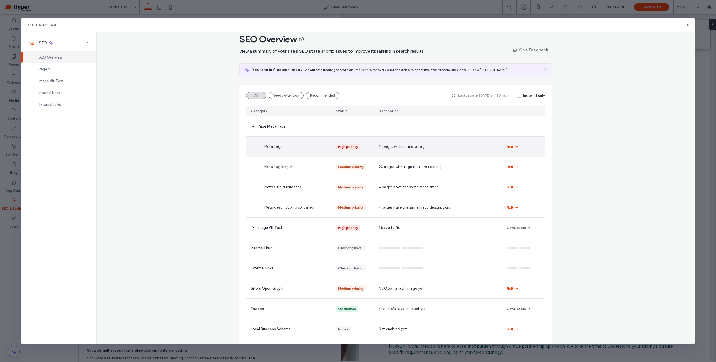
click at [407, 154] on div "11 pages without meta tags" at bounding box center [438, 146] width 128 height 20
click at [403, 143] on div "11 pages without meta tags" at bounding box center [438, 146] width 128 height 20
click at [515, 145] on icon "button" at bounding box center [516, 146] width 5 height 5
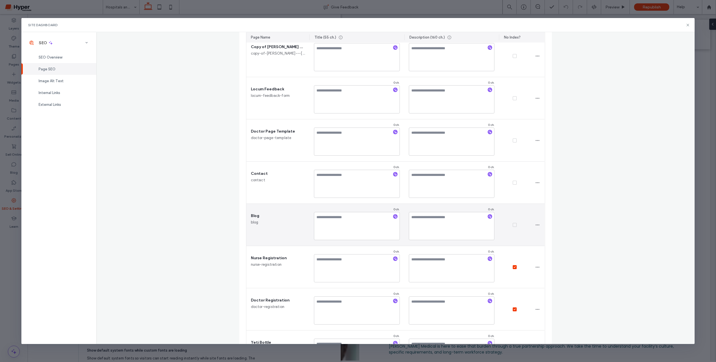
scroll to position [209, 0]
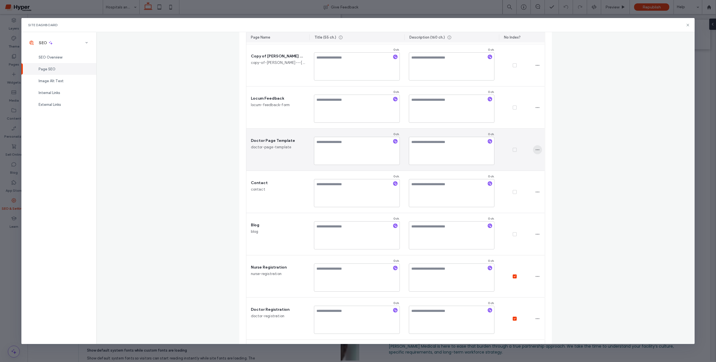
click at [536, 150] on icon "button" at bounding box center [537, 149] width 5 height 5
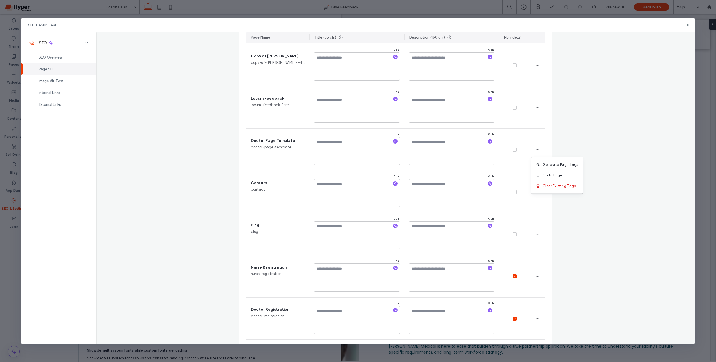
click at [11, 123] on div "Site Dashboard SEO SEO Overview Page SEO Image Alt Text Internal Links External…" at bounding box center [358, 181] width 716 height 362
click at [686, 25] on icon at bounding box center [687, 25] width 5 height 5
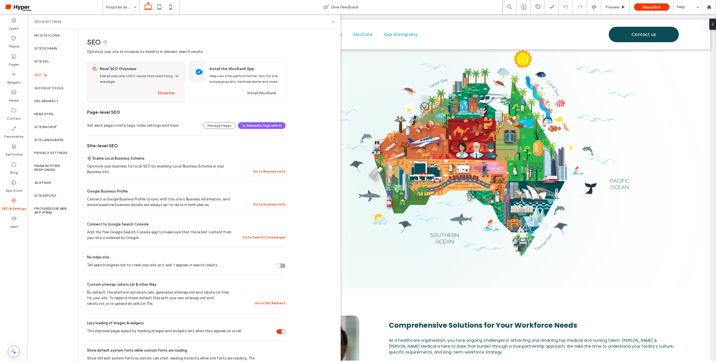
drag, startPoint x: 15, startPoint y: 60, endPoint x: 117, endPoint y: 212, distance: 183.1
click at [16, 60] on div "Pages" at bounding box center [14, 60] width 28 height 18
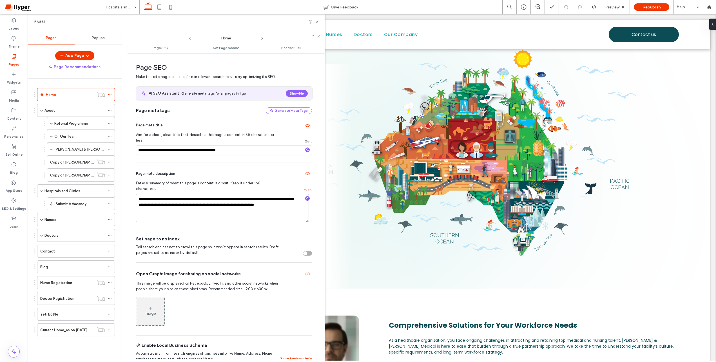
scroll to position [3, 0]
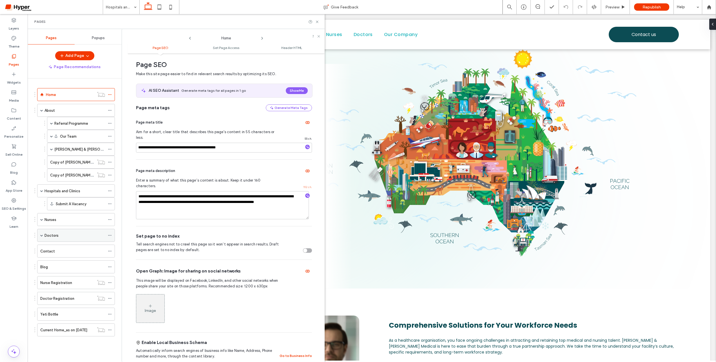
drag, startPoint x: 42, startPoint y: 235, endPoint x: 63, endPoint y: 233, distance: 20.6
click at [42, 235] on span at bounding box center [41, 235] width 3 height 3
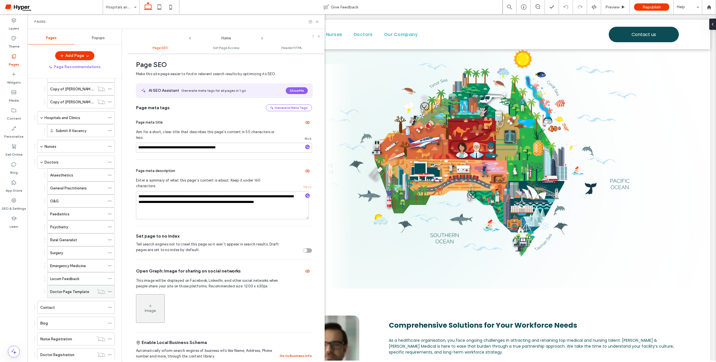
scroll to position [121, 0]
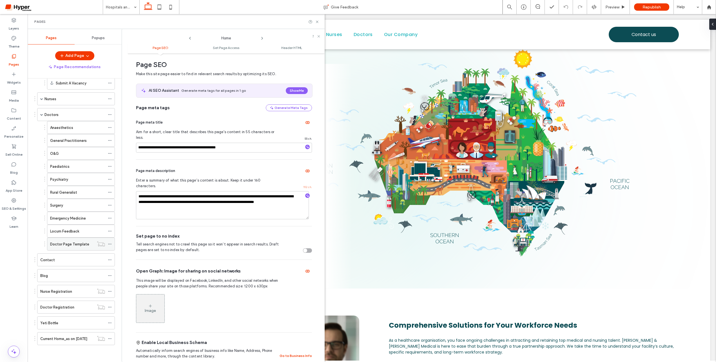
click at [109, 243] on icon at bounding box center [110, 244] width 4 height 4
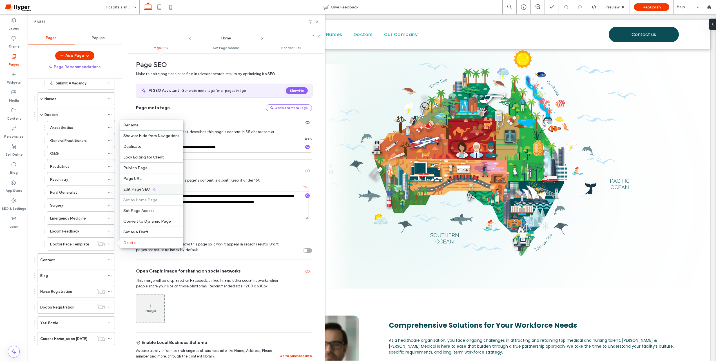
click at [145, 188] on span "Edit Page SEO" at bounding box center [136, 189] width 27 height 5
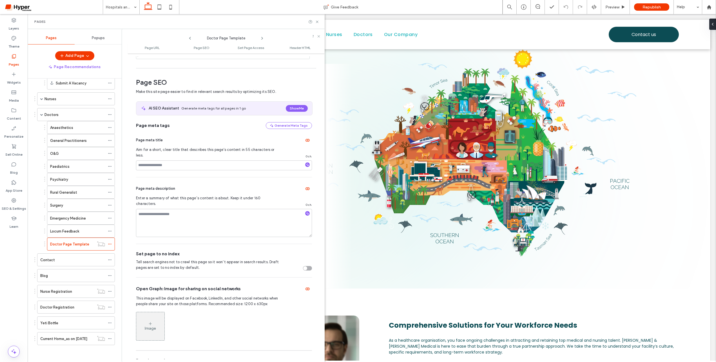
scroll to position [77, 0]
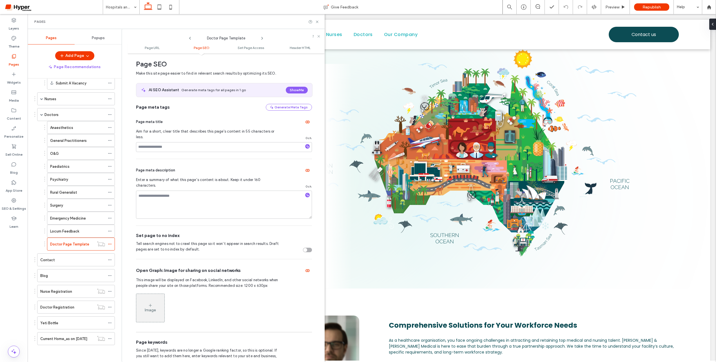
click at [307, 248] on div "toggle" at bounding box center [307, 250] width 9 height 5
click at [59, 322] on div "Yeti Bottle" at bounding box center [72, 323] width 65 height 6
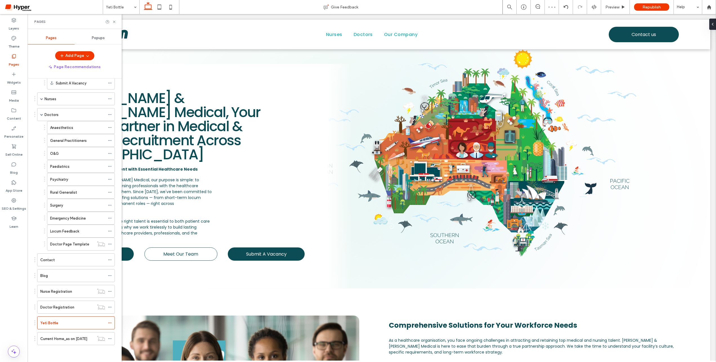
click at [113, 322] on div at bounding box center [358, 181] width 716 height 362
click at [111, 322] on div at bounding box center [358, 181] width 716 height 362
click at [111, 322] on div "Yeti Bottle Give Feedback Preview Republish Help Design Panel Site Comments Tea…" at bounding box center [358, 181] width 716 height 362
click at [110, 323] on icon at bounding box center [110, 323] width 4 height 4
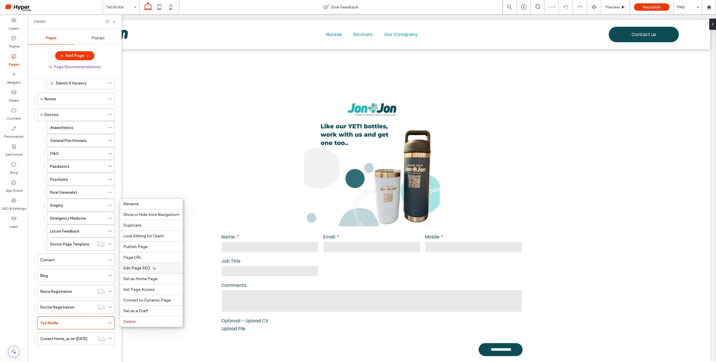
click at [152, 266] on icon at bounding box center [154, 268] width 5 height 5
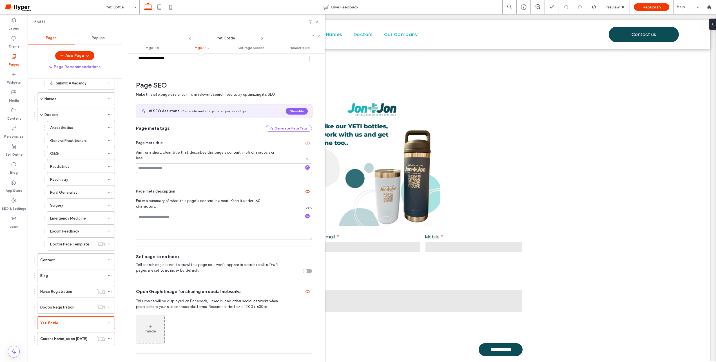
scroll to position [77, 0]
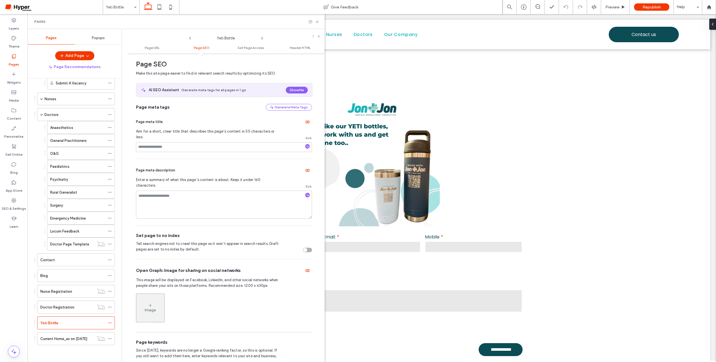
click at [305, 248] on div "toggle" at bounding box center [307, 250] width 9 height 5
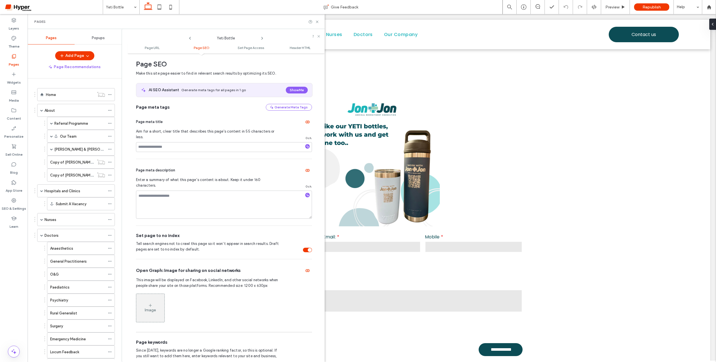
click at [66, 164] on label "Copy of Jon & Jon For Good_old" at bounding box center [100, 162] width 100 height 10
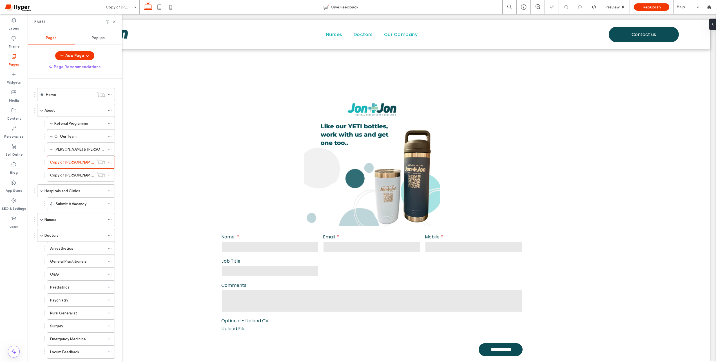
click at [71, 176] on label "Copy of Jon & Jon For Good" at bounding box center [96, 175] width 93 height 10
click at [71, 176] on div at bounding box center [358, 181] width 716 height 362
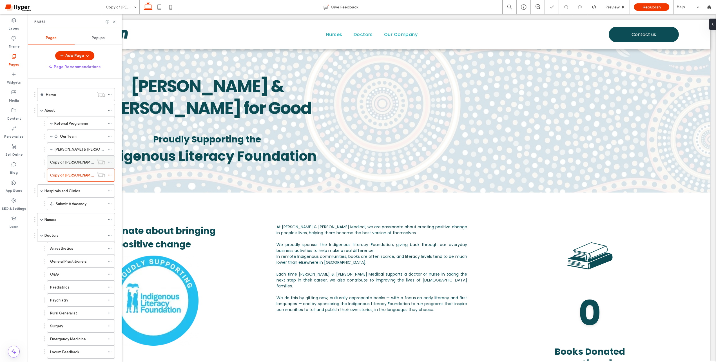
click at [72, 164] on label "Copy of Jon & Jon For Good_old" at bounding box center [100, 162] width 100 height 10
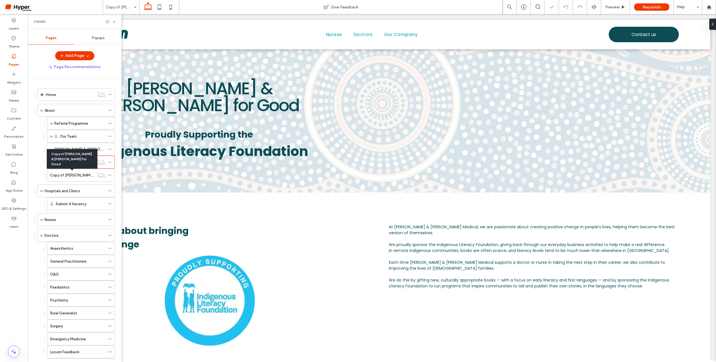
click at [73, 176] on label "Copy of Jon & Jon For Good" at bounding box center [96, 175] width 93 height 10
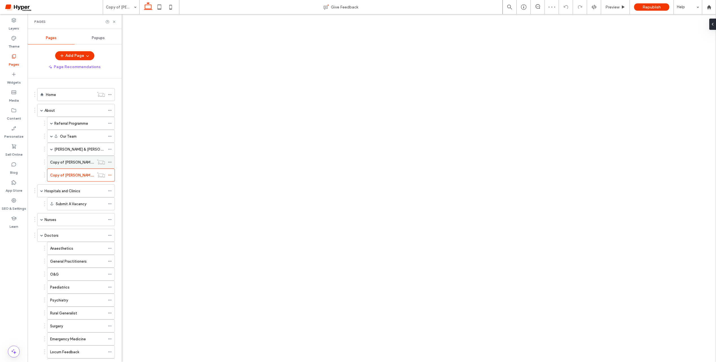
click at [111, 162] on icon at bounding box center [110, 162] width 4 height 4
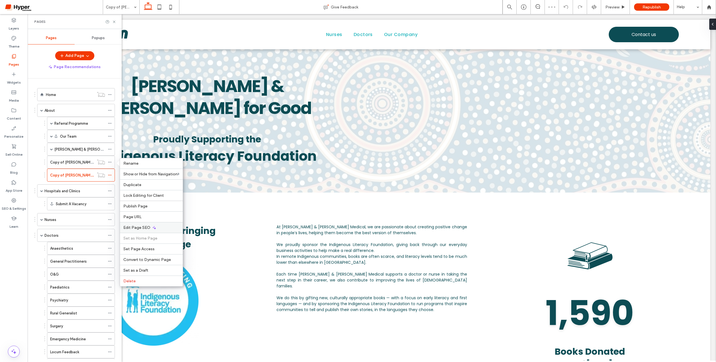
click at [162, 228] on div "Edit Page SEO" at bounding box center [151, 227] width 63 height 11
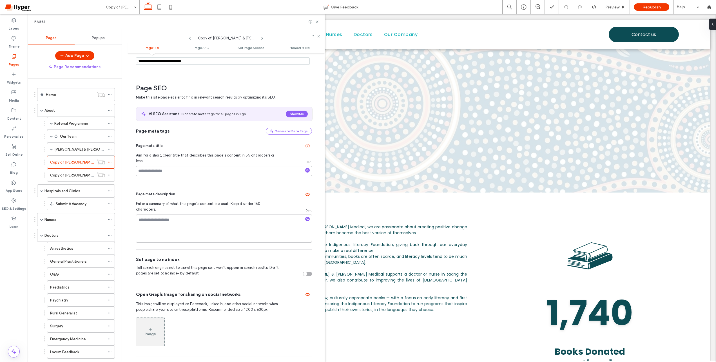
scroll to position [77, 0]
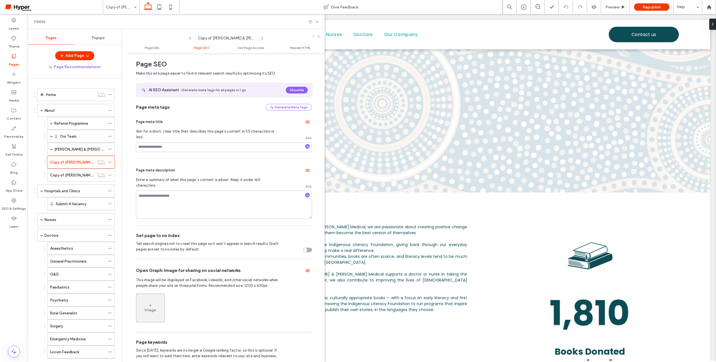
click at [303, 248] on div "toggle" at bounding box center [305, 250] width 4 height 4
click at [111, 175] on icon at bounding box center [110, 175] width 4 height 4
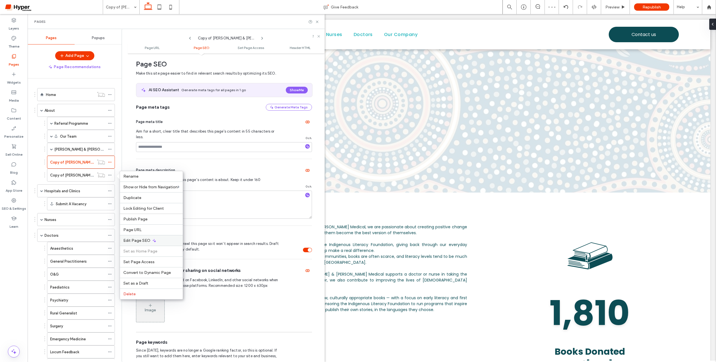
click at [164, 240] on div "Edit Page SEO" at bounding box center [151, 240] width 63 height 11
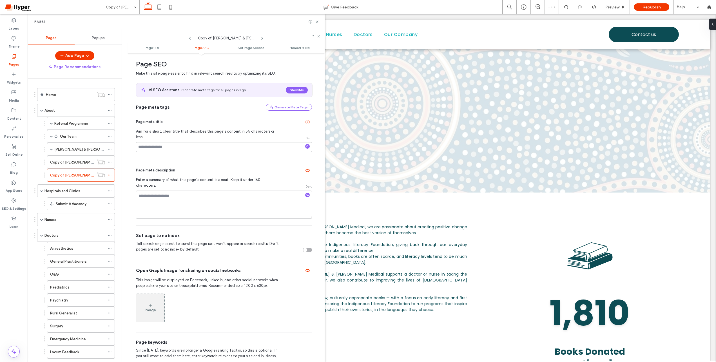
click at [305, 248] on div "toggle" at bounding box center [307, 250] width 9 height 5
click at [606, 298] on div "1,810" at bounding box center [590, 312] width 178 height 51
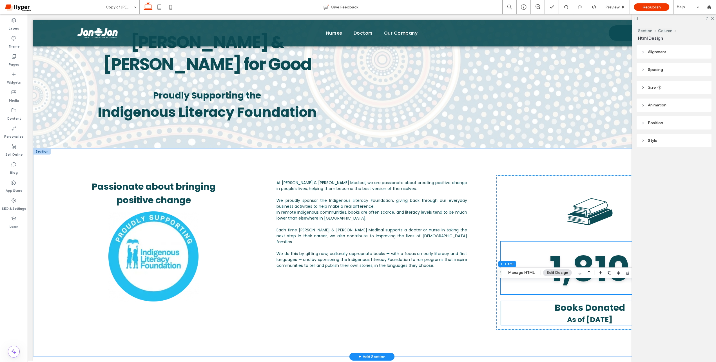
scroll to position [96, 0]
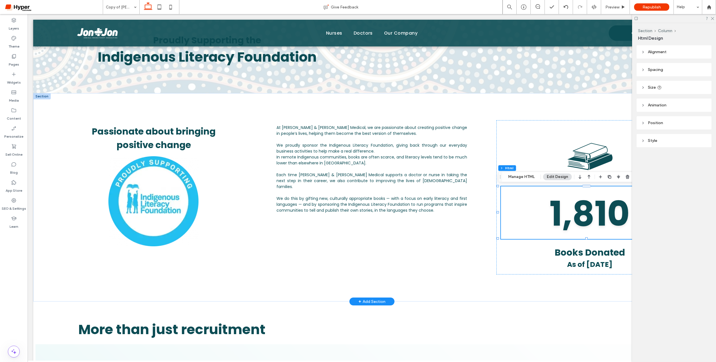
click at [559, 221] on div "1,810" at bounding box center [590, 213] width 178 height 51
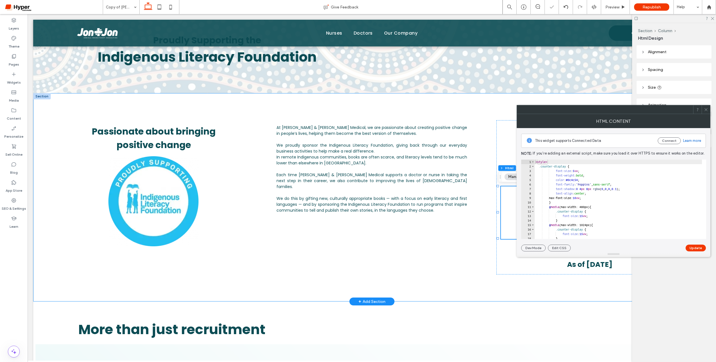
click at [477, 207] on div "Passionate about bringing positive change At Jon & Jon Medical, we are passiona…" at bounding box center [371, 197] width 677 height 208
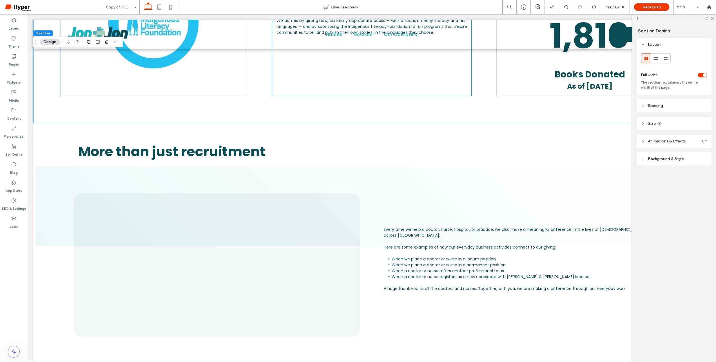
scroll to position [0, 0]
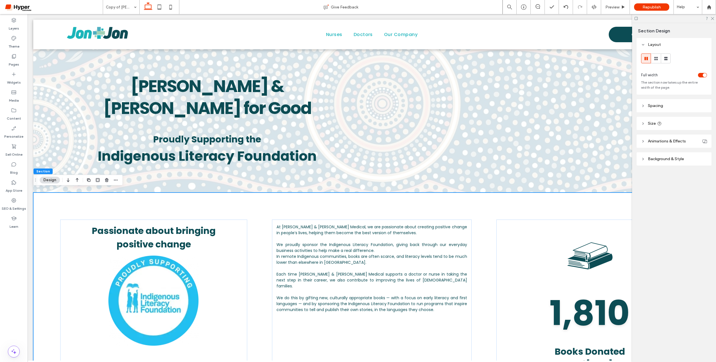
drag, startPoint x: 712, startPoint y: 18, endPoint x: 706, endPoint y: 30, distance: 13.2
click at [712, 18] on icon at bounding box center [712, 18] width 4 height 4
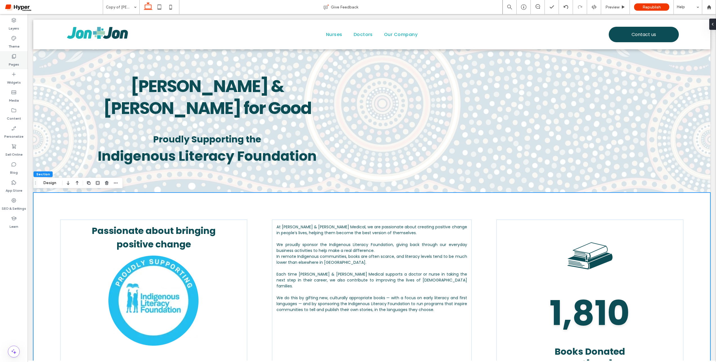
click at [8, 64] on div "Pages" at bounding box center [14, 60] width 28 height 18
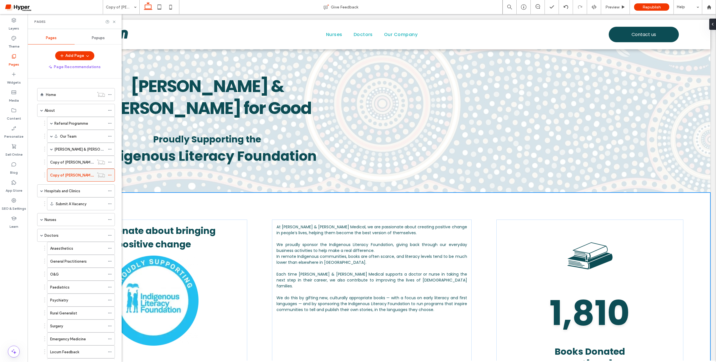
click at [111, 174] on icon at bounding box center [110, 175] width 4 height 4
click at [11, 65] on label "Pages" at bounding box center [14, 63] width 10 height 8
click at [56, 93] on label "Home" at bounding box center [51, 95] width 10 height 10
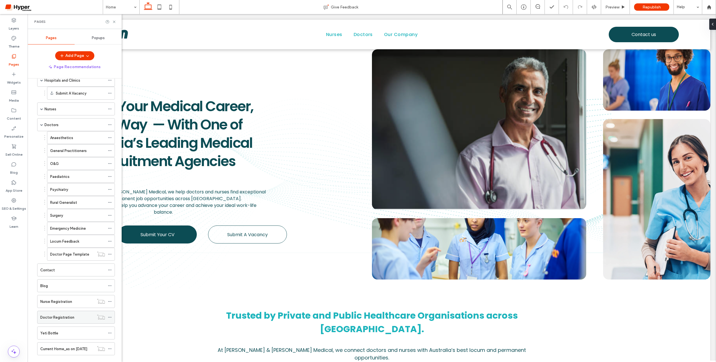
scroll to position [99, 0]
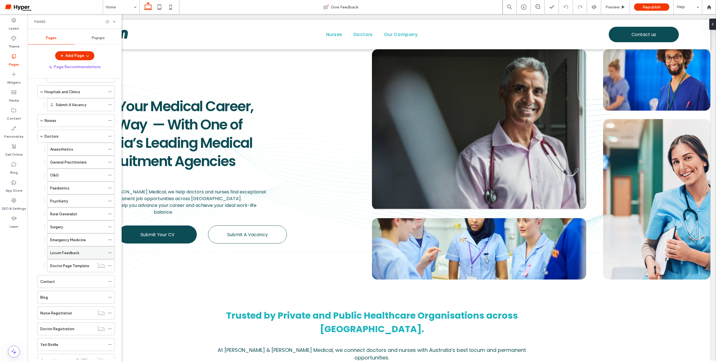
click at [75, 253] on label "Locum Feedback" at bounding box center [64, 253] width 29 height 10
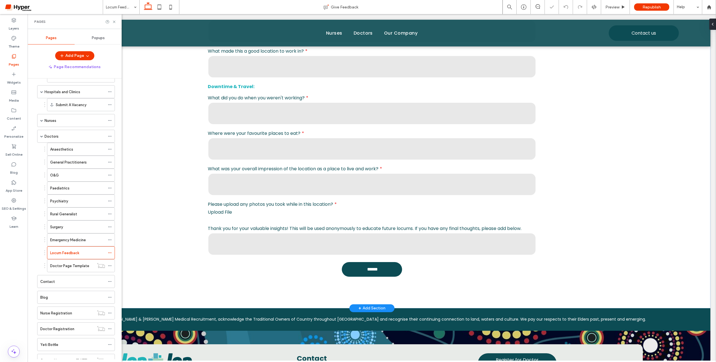
scroll to position [505, 0]
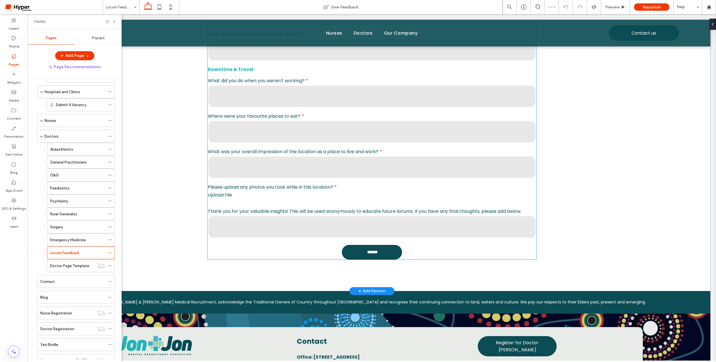
click at [252, 191] on div "Upload File" at bounding box center [372, 196] width 328 height 11
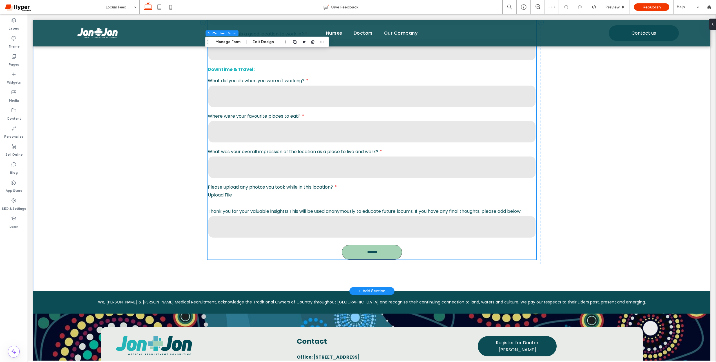
type input "**"
type input "*"
type input "***"
click at [254, 42] on button "Edit Design" at bounding box center [263, 42] width 29 height 7
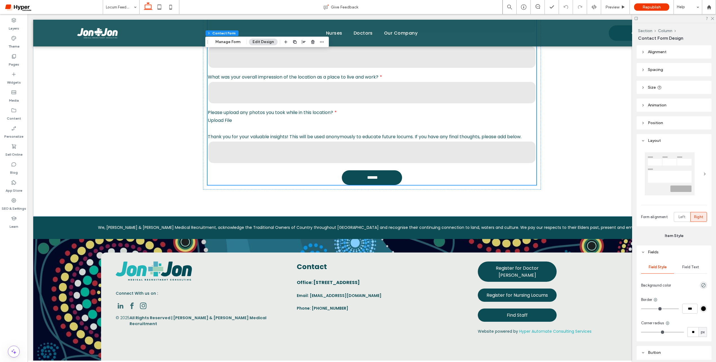
scroll to position [601, 0]
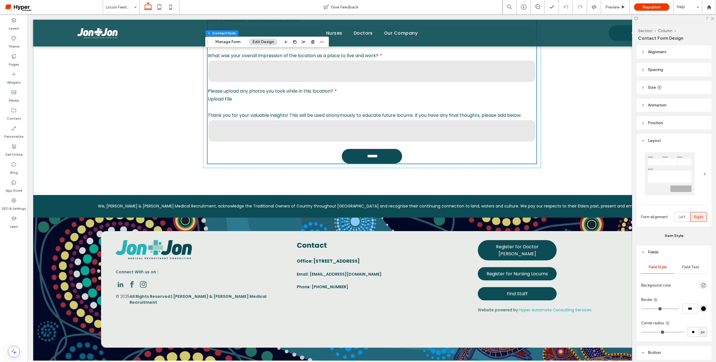
click at [689, 267] on span "Field Text" at bounding box center [690, 267] width 17 height 5
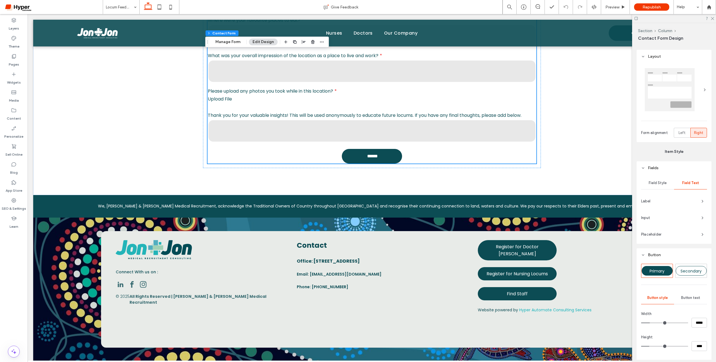
scroll to position [84, 0]
click at [689, 216] on span "Input" at bounding box center [669, 218] width 56 height 6
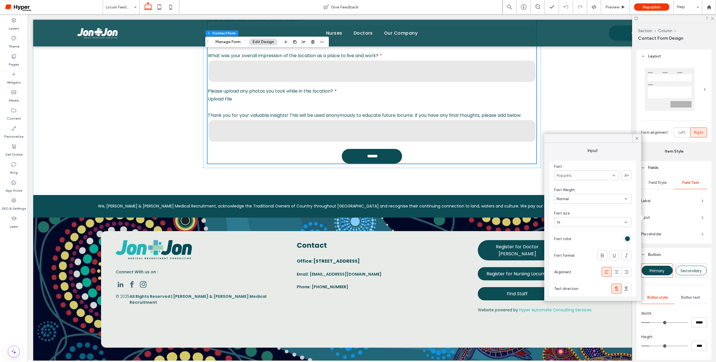
click at [628, 240] on div "rgb(12, 76, 84)" at bounding box center [627, 238] width 5 height 5
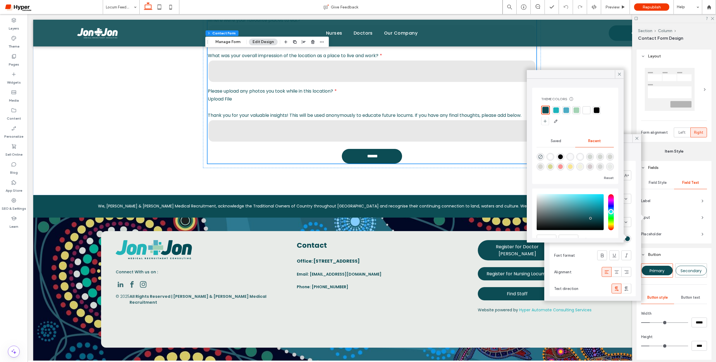
click at [557, 109] on div at bounding box center [556, 110] width 6 height 6
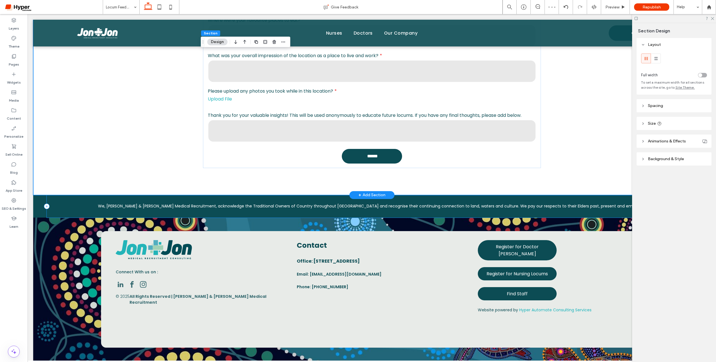
scroll to position [496, 0]
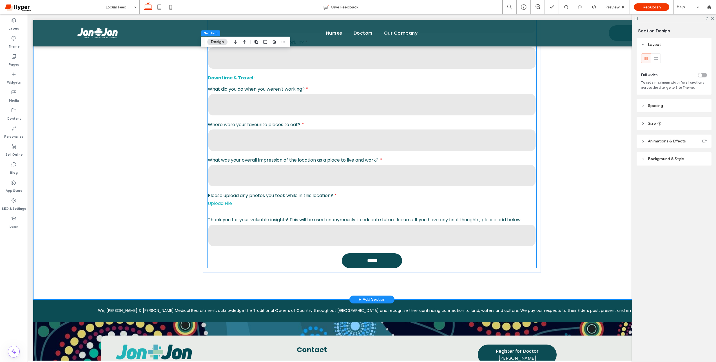
click at [229, 200] on link "Upload File" at bounding box center [220, 203] width 24 height 6
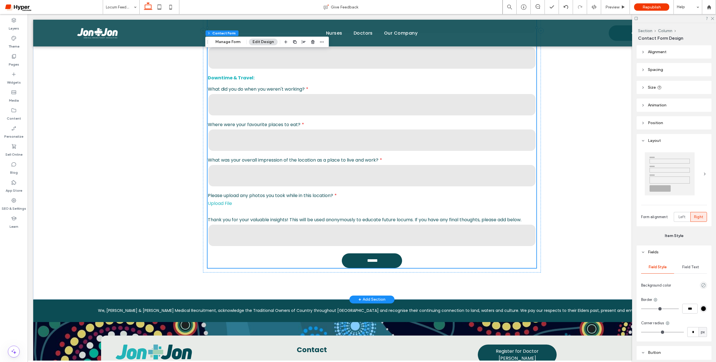
type input "**"
type input "*"
type input "***"
click at [229, 200] on link "Upload File" at bounding box center [220, 203] width 24 height 6
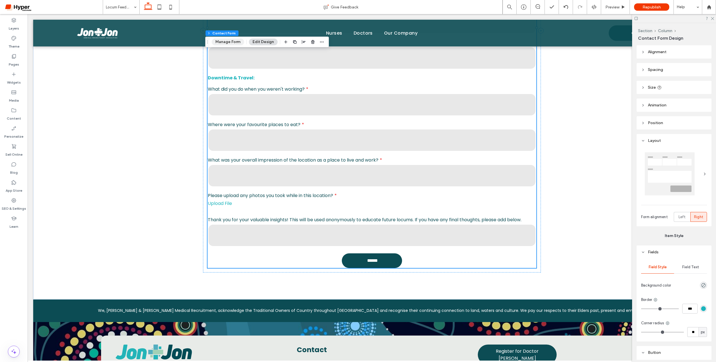
click at [232, 42] on button "Manage Form" at bounding box center [228, 42] width 32 height 7
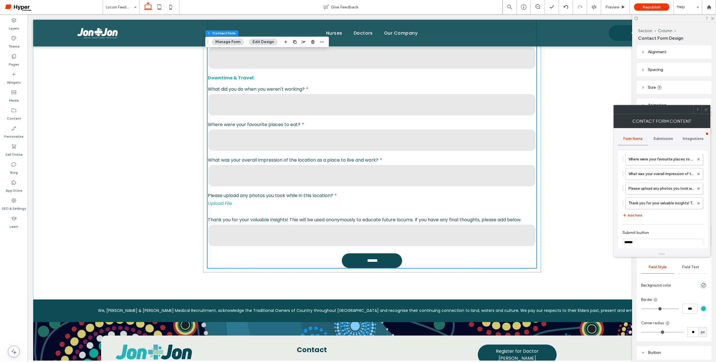
scroll to position [200, 0]
click at [654, 190] on label "Please upload any photos you took while in this location?" at bounding box center [661, 188] width 66 height 11
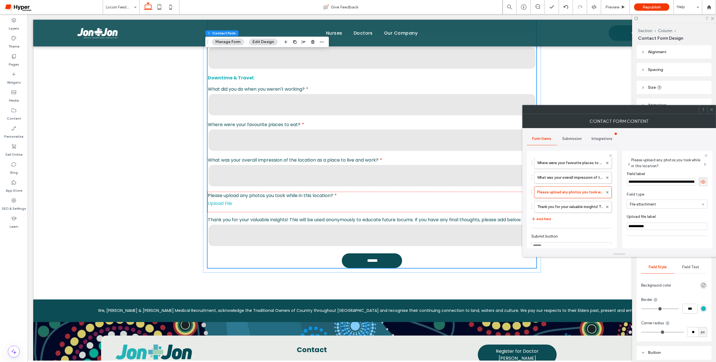
click at [628, 227] on input "**********" at bounding box center [666, 226] width 80 height 7
type input "**********"
click at [710, 109] on icon at bounding box center [711, 109] width 4 height 4
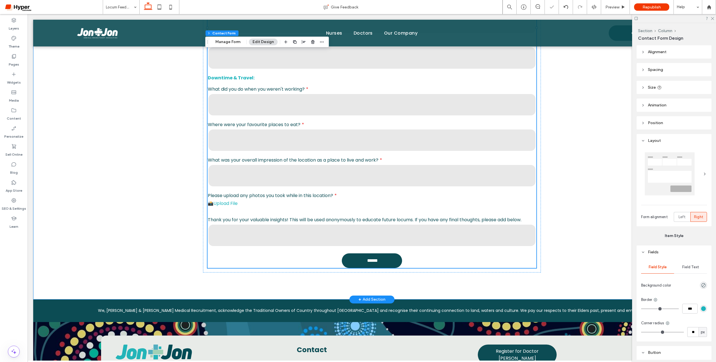
click at [170, 170] on div "Locum Feedback Free Text Thank you for completing your locum with [PERSON_NAME]…" at bounding box center [371, 30] width 677 height 537
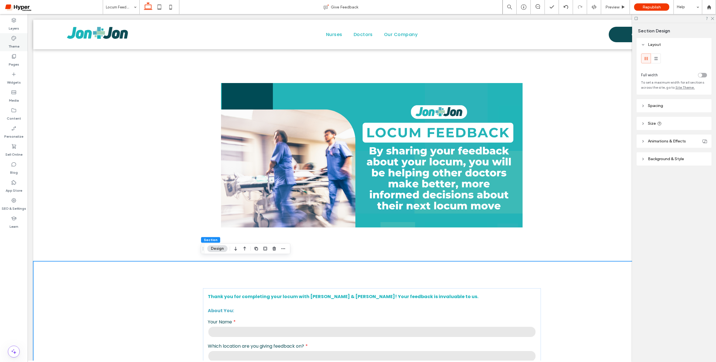
scroll to position [1, 0]
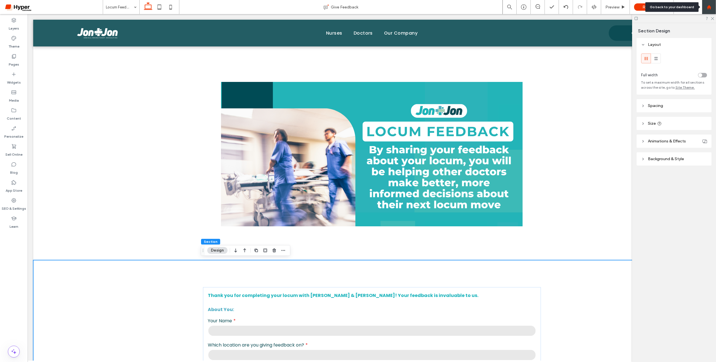
click at [705, 8] on div at bounding box center [709, 7] width 14 height 5
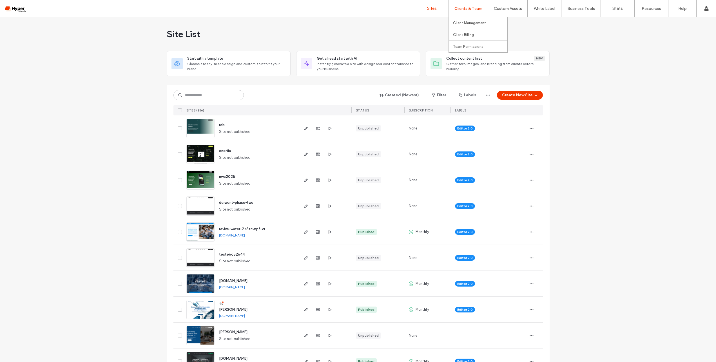
click at [478, 14] on div "Clients & Team" at bounding box center [468, 8] width 39 height 17
click at [478, 21] on label "Client Management" at bounding box center [469, 23] width 33 height 4
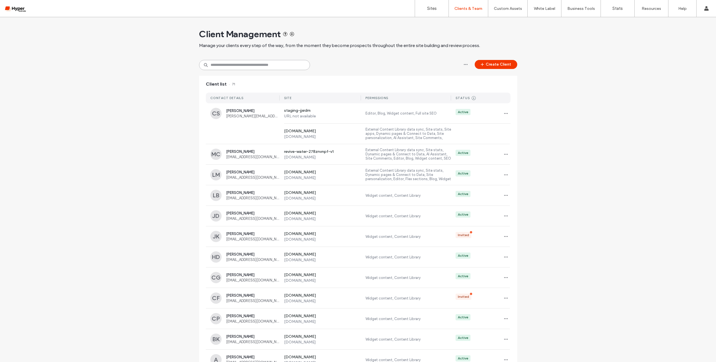
click at [243, 66] on input at bounding box center [254, 65] width 111 height 10
click at [256, 111] on span "[PERSON_NAME]" at bounding box center [252, 111] width 53 height 4
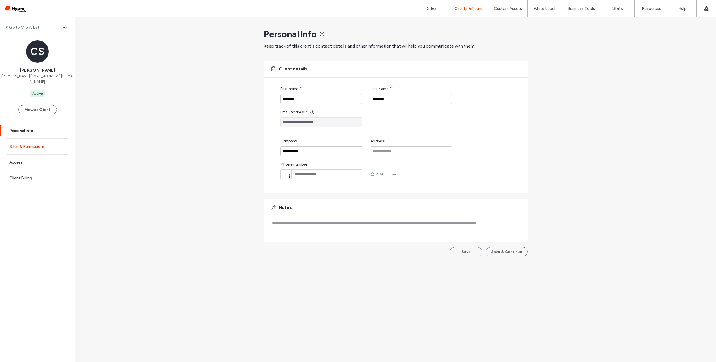
click at [19, 144] on label "Sites & Permissions" at bounding box center [26, 146] width 35 height 5
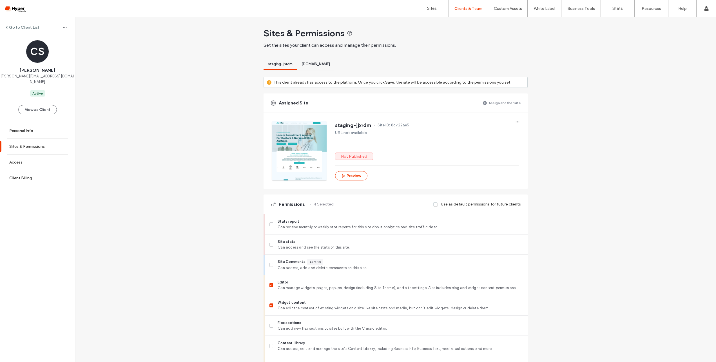
scroll to position [1, 0]
click at [322, 62] on span "[DOMAIN_NAME]" at bounding box center [315, 64] width 28 height 4
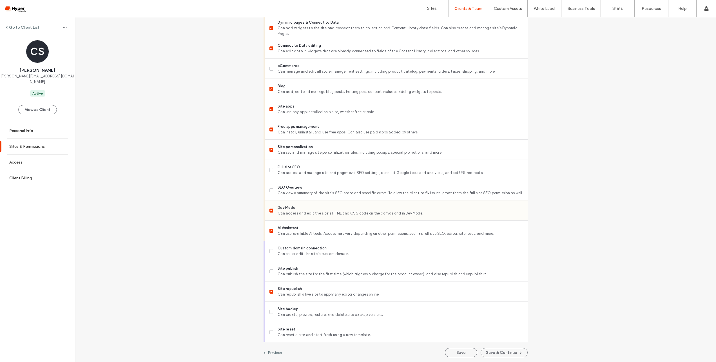
scroll to position [368, 0]
click at [272, 311] on label "Site backup Can create, preview, restore, and delete site backup versions." at bounding box center [396, 310] width 254 height 11
click at [503, 351] on button "Save & Continue" at bounding box center [503, 351] width 47 height 9
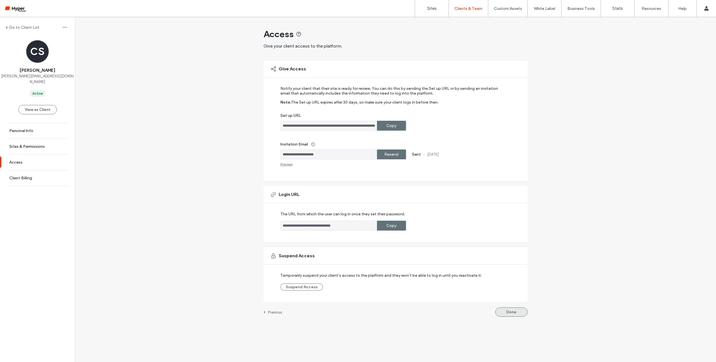
click at [514, 313] on button "Done" at bounding box center [511, 311] width 32 height 9
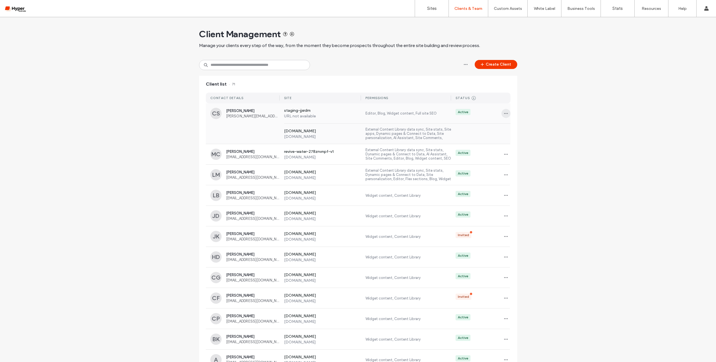
click at [505, 113] on use "button" at bounding box center [506, 113] width 4 height 1
click at [508, 126] on icon at bounding box center [506, 128] width 5 height 5
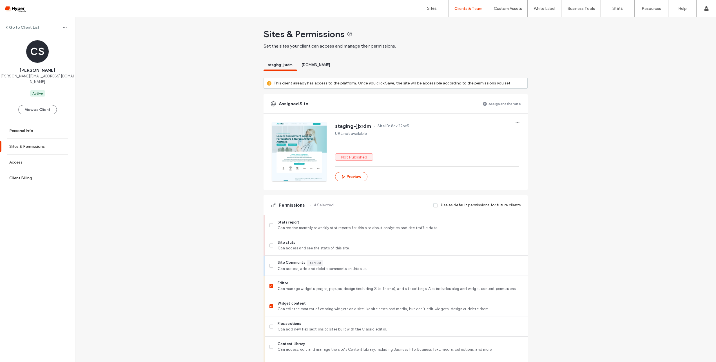
click at [316, 64] on span "[DOMAIN_NAME]" at bounding box center [315, 65] width 28 height 4
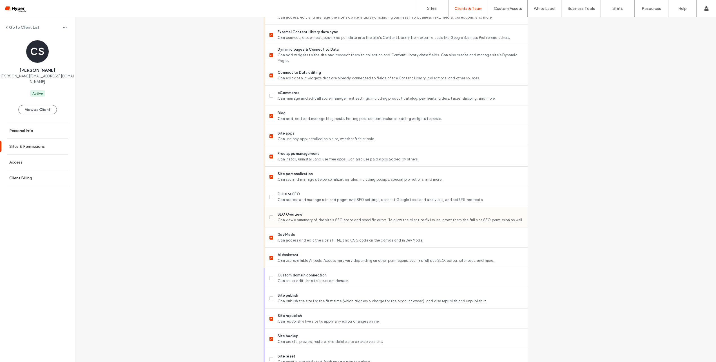
scroll to position [340, 0]
click at [269, 198] on span at bounding box center [271, 198] width 4 height 4
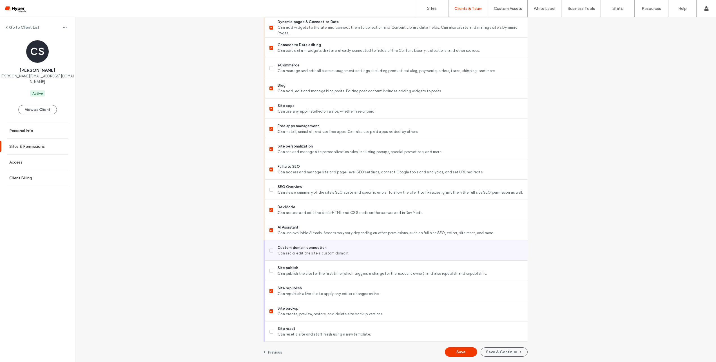
scroll to position [368, 0]
click at [500, 354] on button "Save & Continue" at bounding box center [503, 351] width 47 height 9
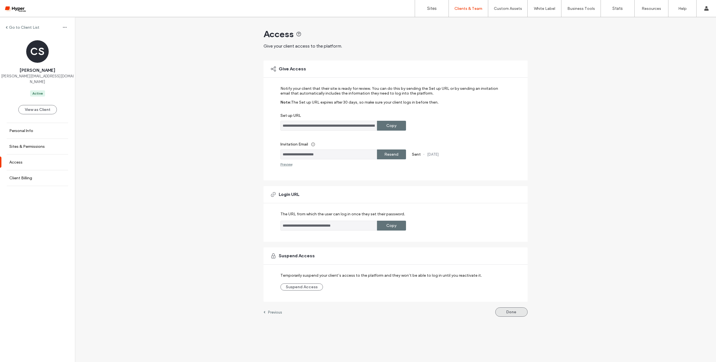
click at [509, 308] on button "Done" at bounding box center [511, 311] width 32 height 9
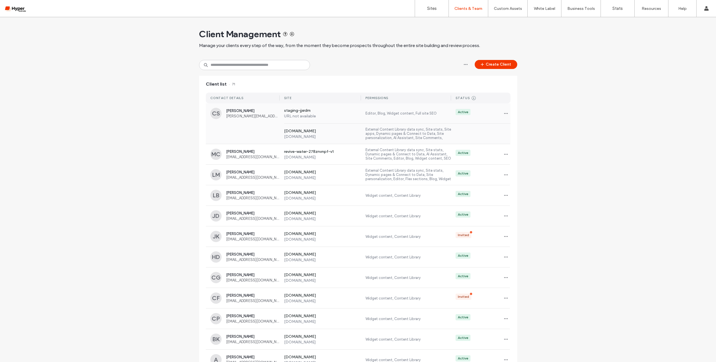
click at [246, 113] on span "[PERSON_NAME]" at bounding box center [252, 111] width 53 height 4
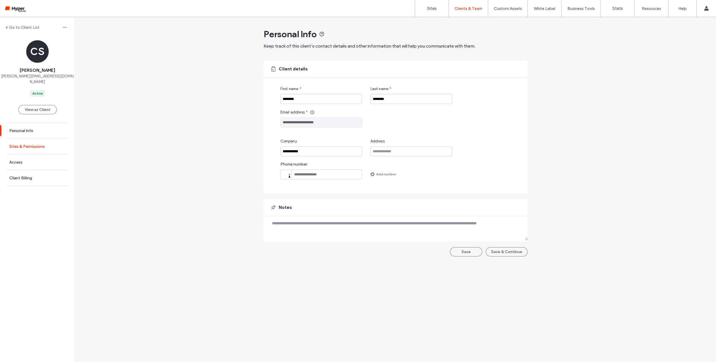
click at [29, 144] on label "Sites & Permissions" at bounding box center [26, 146] width 35 height 5
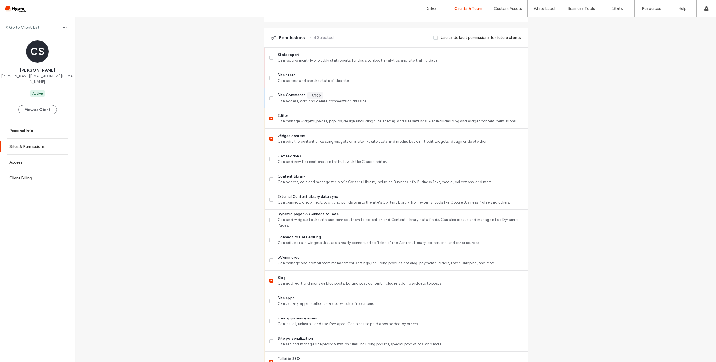
scroll to position [346, 0]
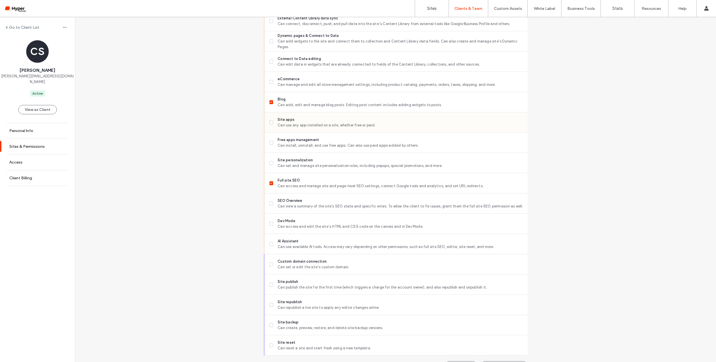
click at [281, 121] on span "Site apps" at bounding box center [399, 120] width 245 height 6
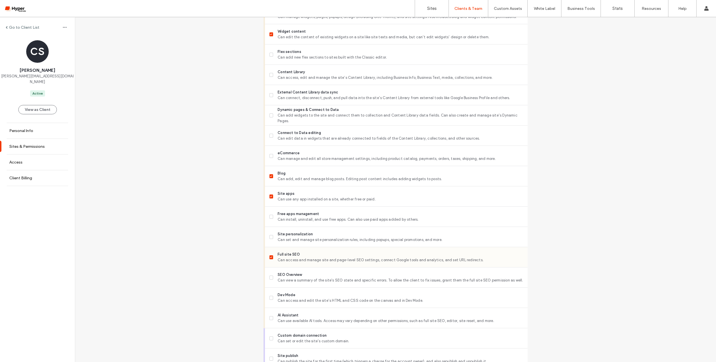
scroll to position [360, 0]
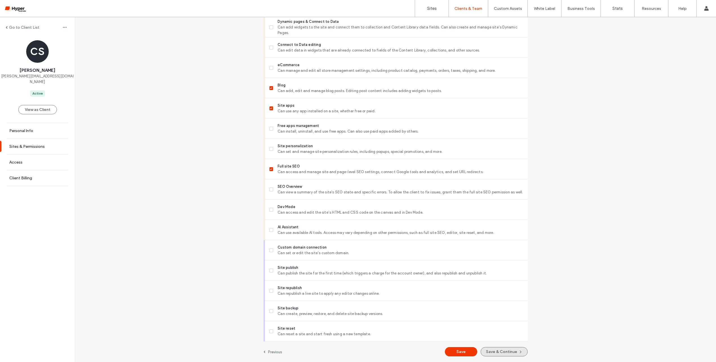
click at [510, 353] on button "Save & Continue" at bounding box center [503, 351] width 47 height 9
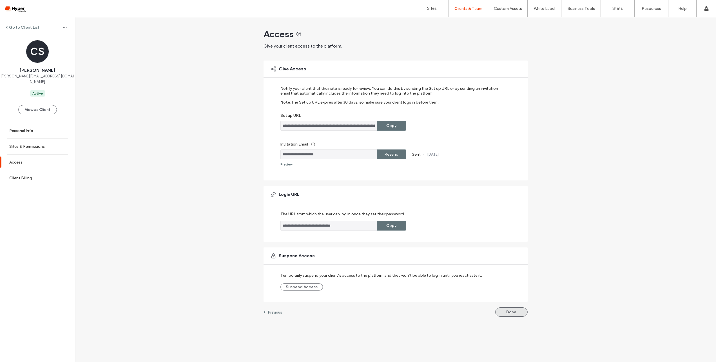
click at [512, 309] on button "Done" at bounding box center [511, 311] width 32 height 9
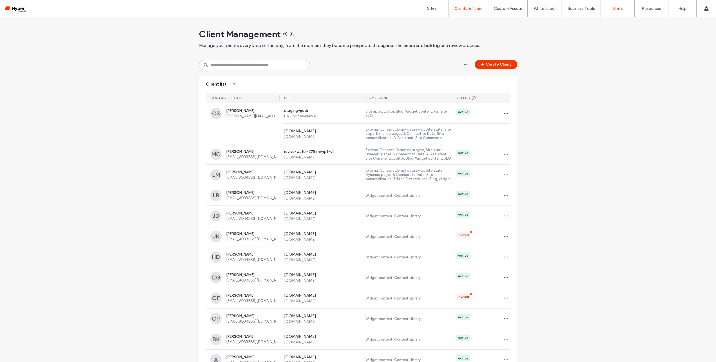
drag, startPoint x: 430, startPoint y: 8, endPoint x: 622, endPoint y: 1, distance: 191.8
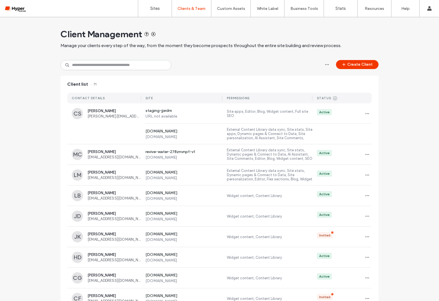
scroll to position [8, 0]
